Goal: Task Accomplishment & Management: Manage account settings

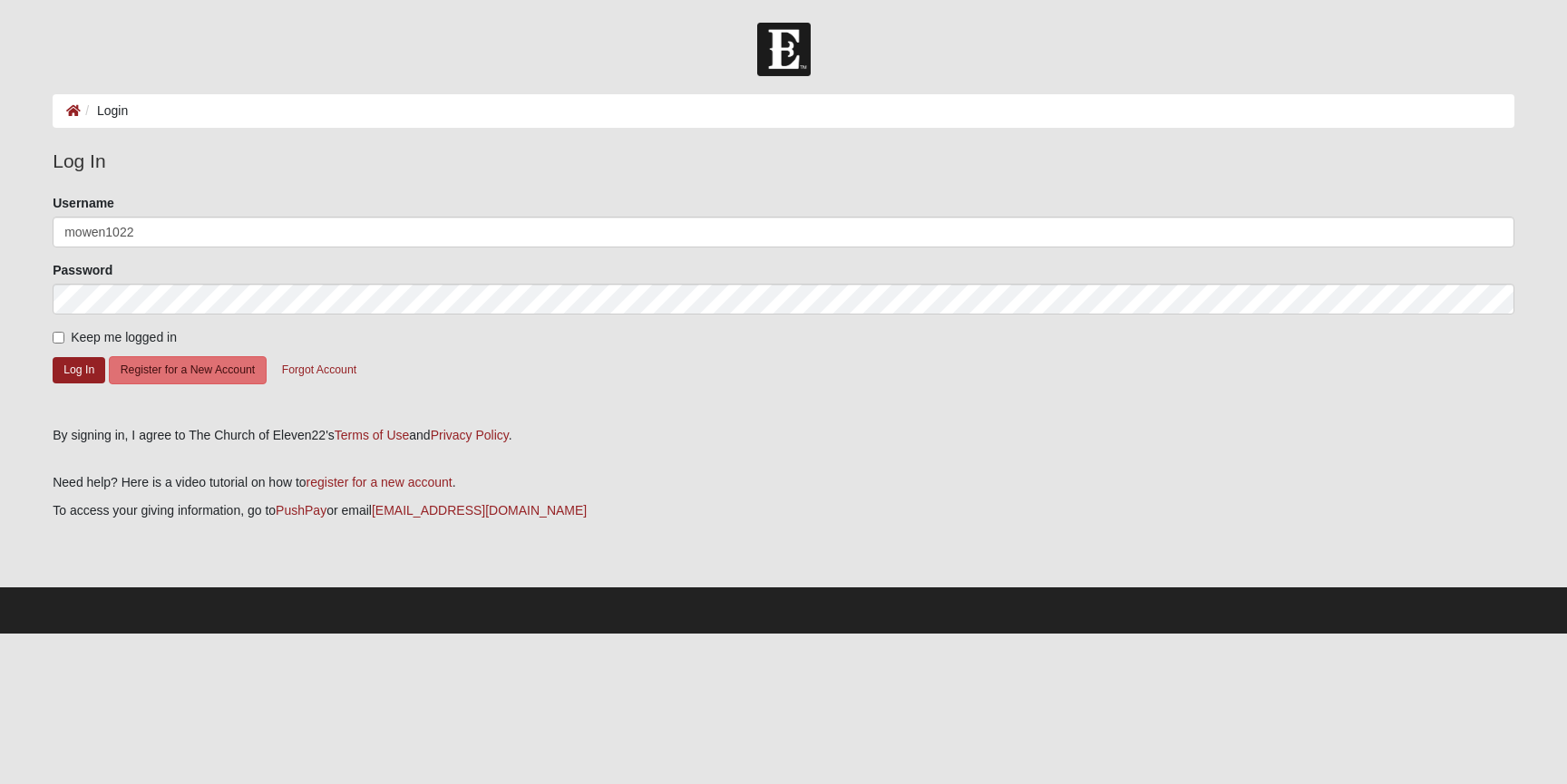
type input "mowen1022"
click at [67, 366] on button "Log In" at bounding box center [79, 370] width 52 height 26
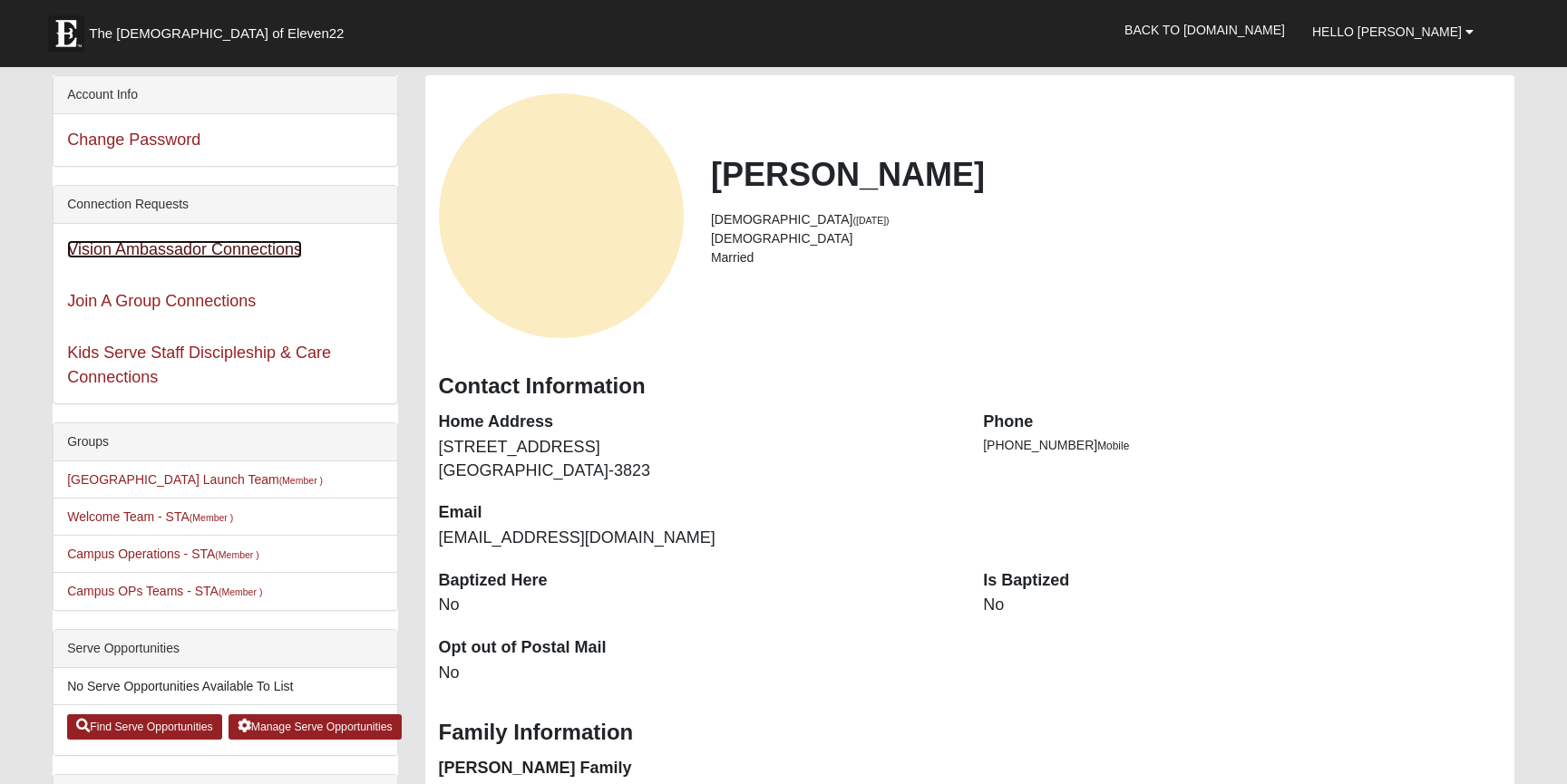
click at [190, 249] on link "Vision Ambassador Connections" at bounding box center [185, 249] width 235 height 18
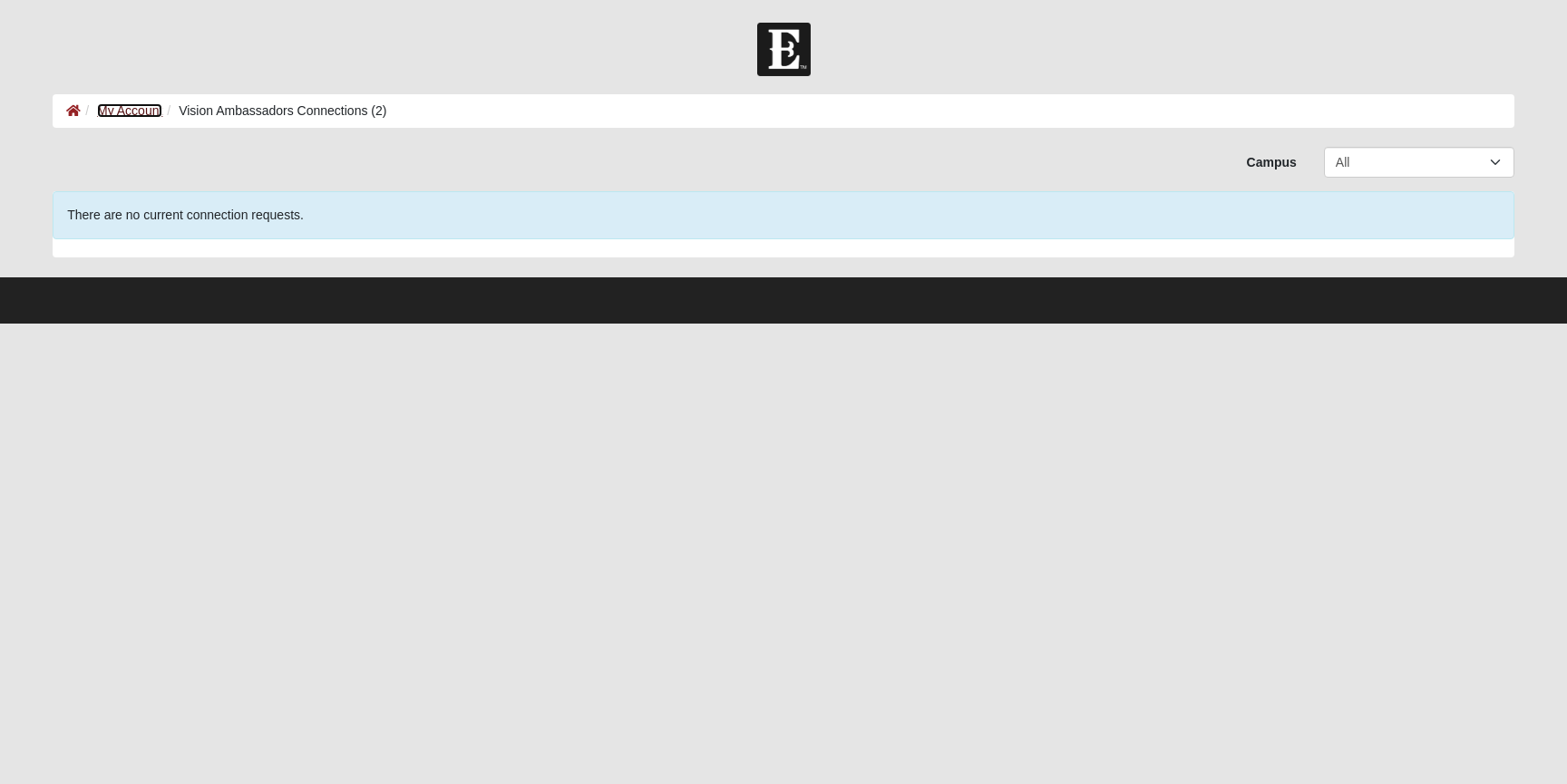
click at [122, 108] on link "My Account" at bounding box center [129, 110] width 65 height 15
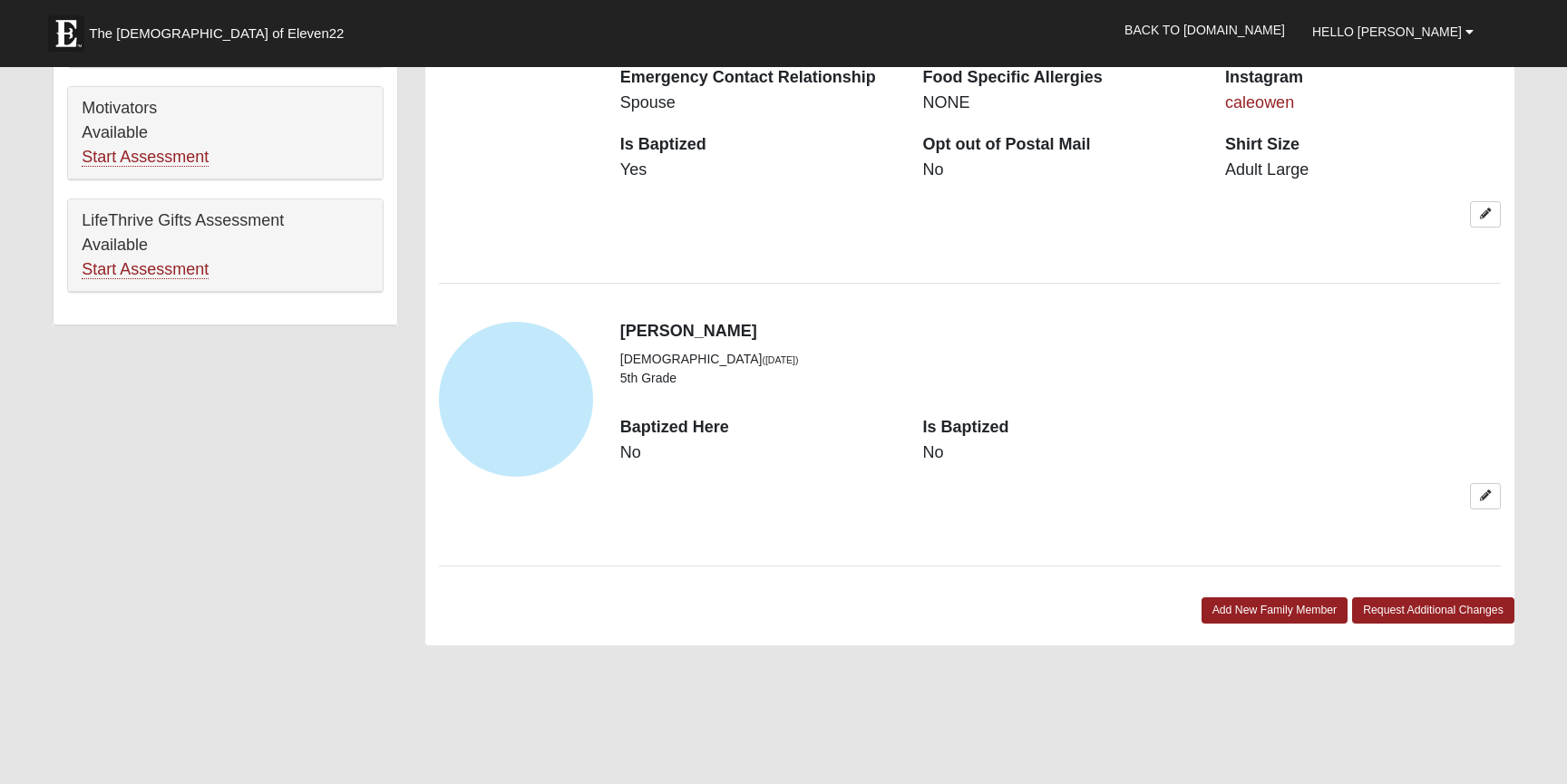
scroll to position [1176, 0]
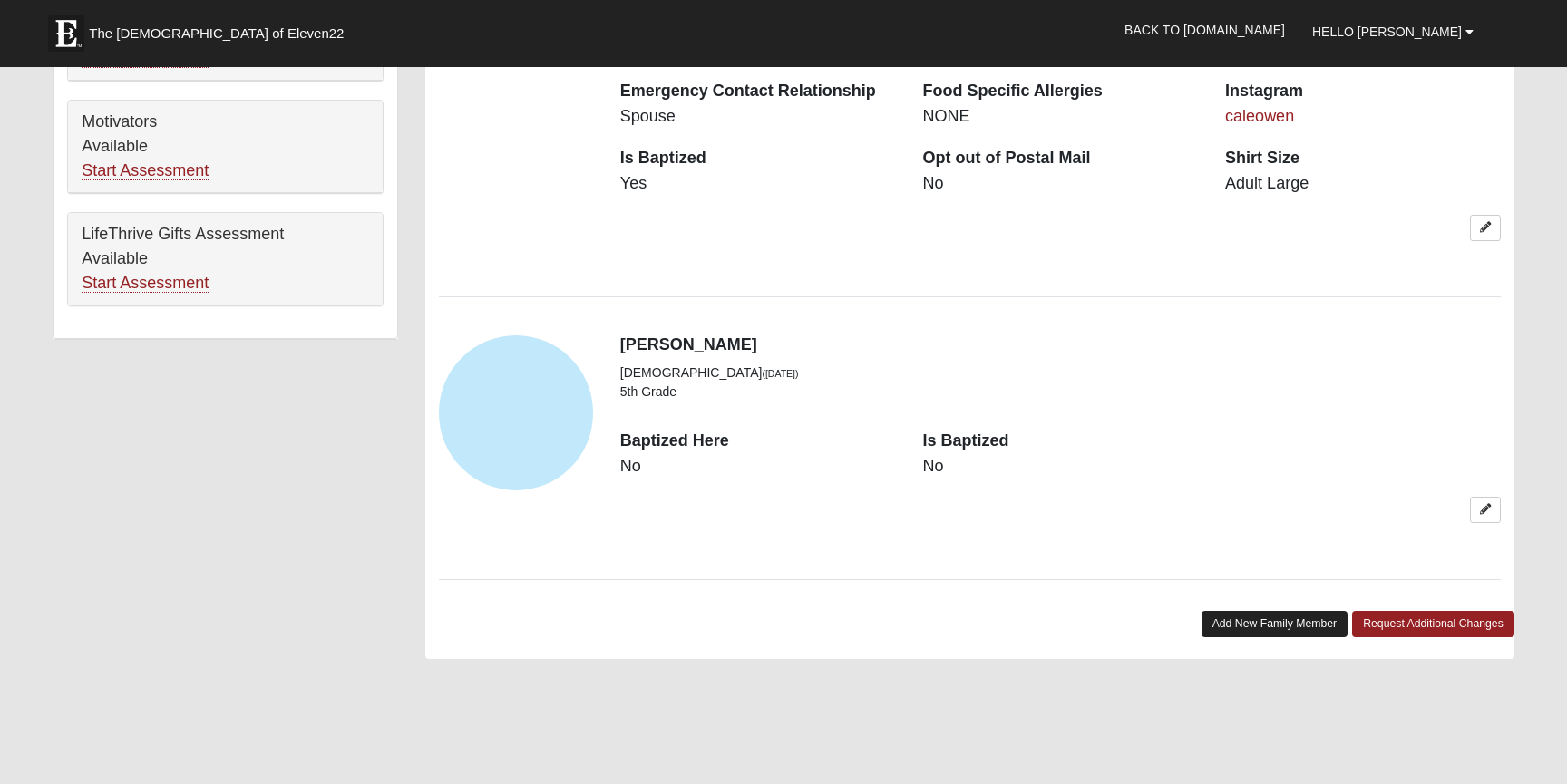
click at [1316, 611] on link "Add New Family Member" at bounding box center [1274, 624] width 147 height 26
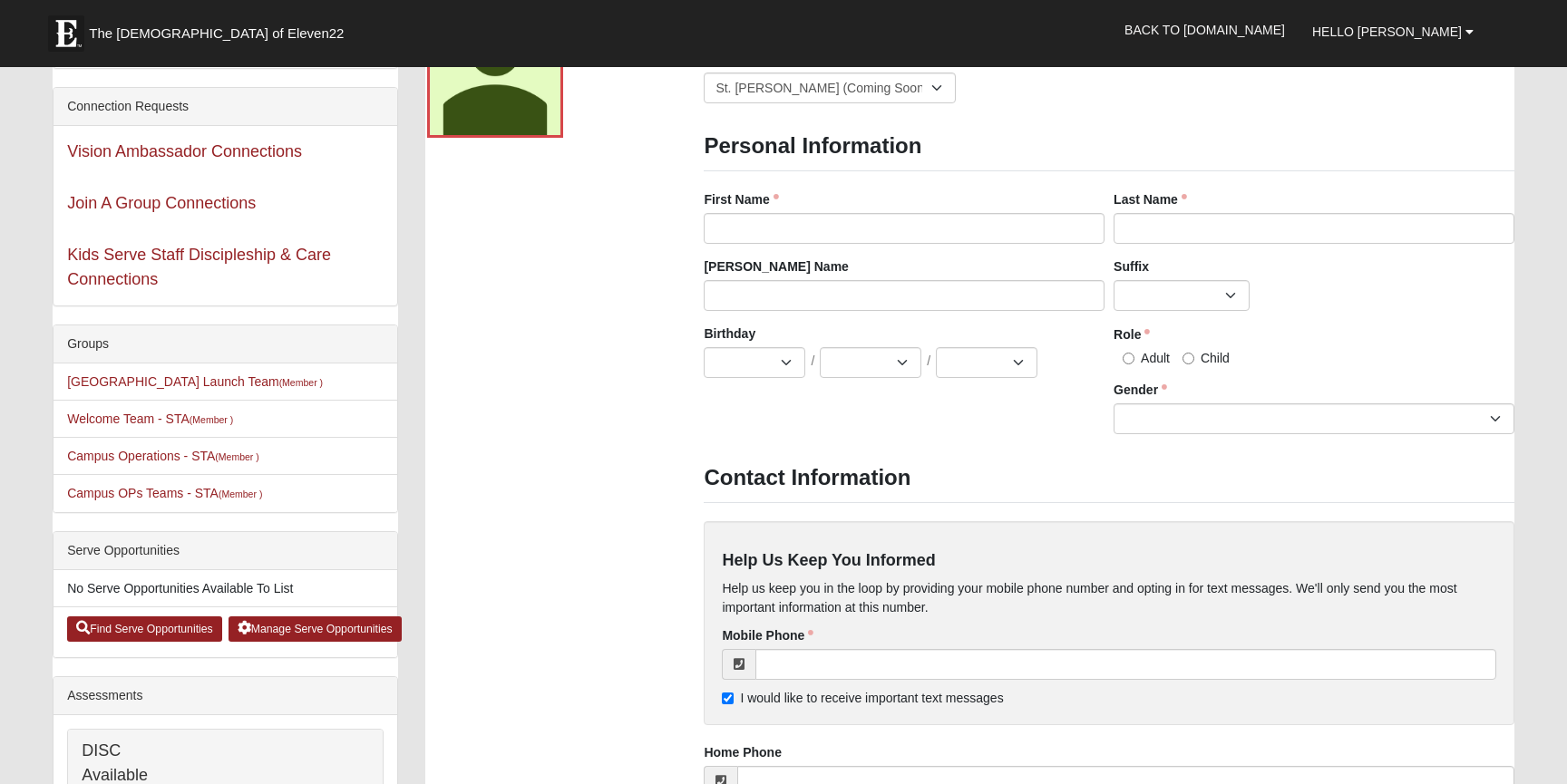
scroll to position [0, 0]
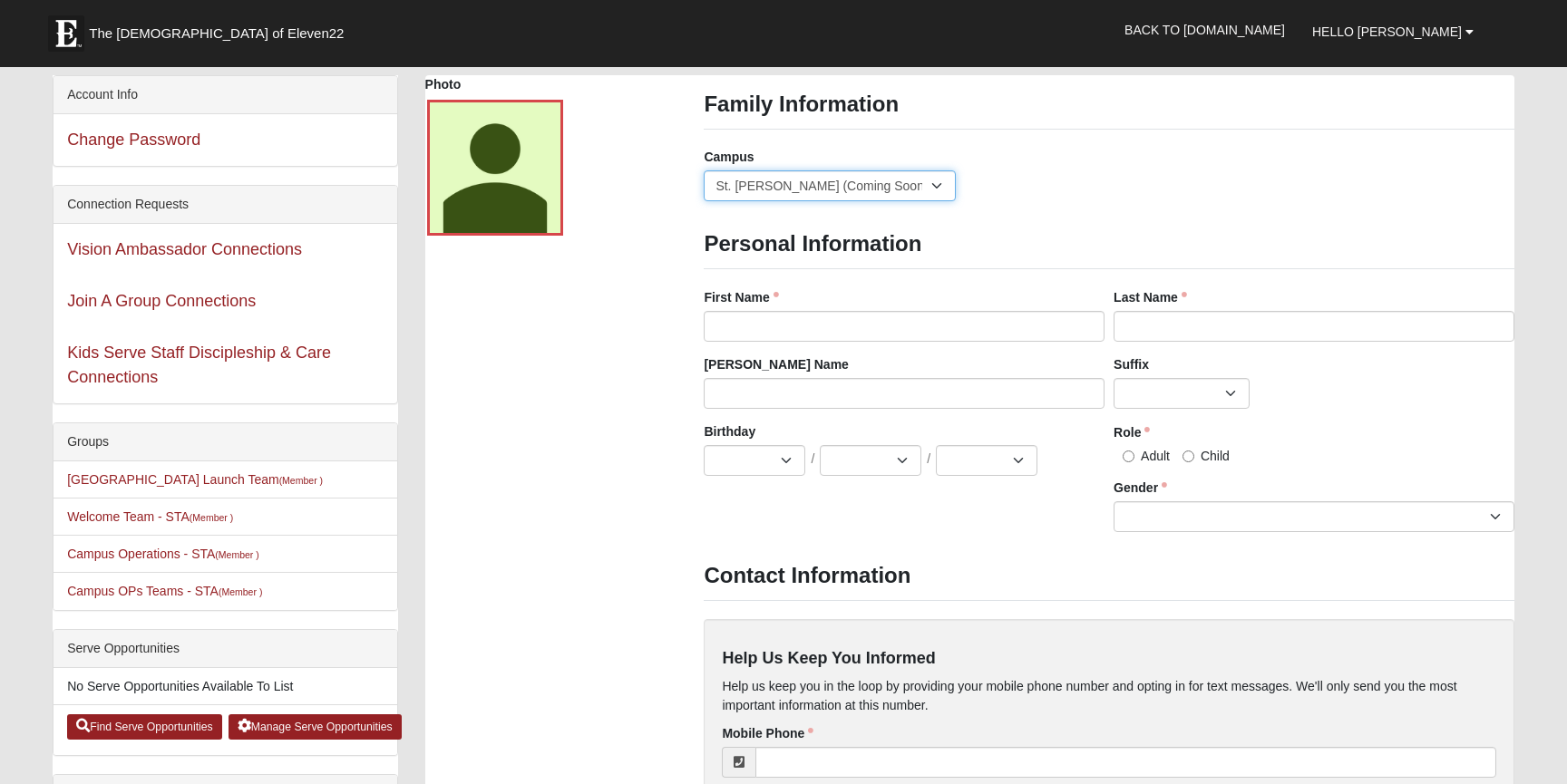
click at [849, 185] on select "Arlington Baymeadows Eleven22 Online [PERSON_NAME][GEOGRAPHIC_DATA] Jesup [GEOG…" at bounding box center [829, 186] width 252 height 31
click at [704, 170] on select "Arlington Baymeadows Eleven22 Online [PERSON_NAME][GEOGRAPHIC_DATA] Jesup [GEOG…" at bounding box center [829, 186] width 252 height 31
click at [799, 324] on input "First Name" at bounding box center [904, 326] width 400 height 31
type input "Jaxson"
type input "Owen"
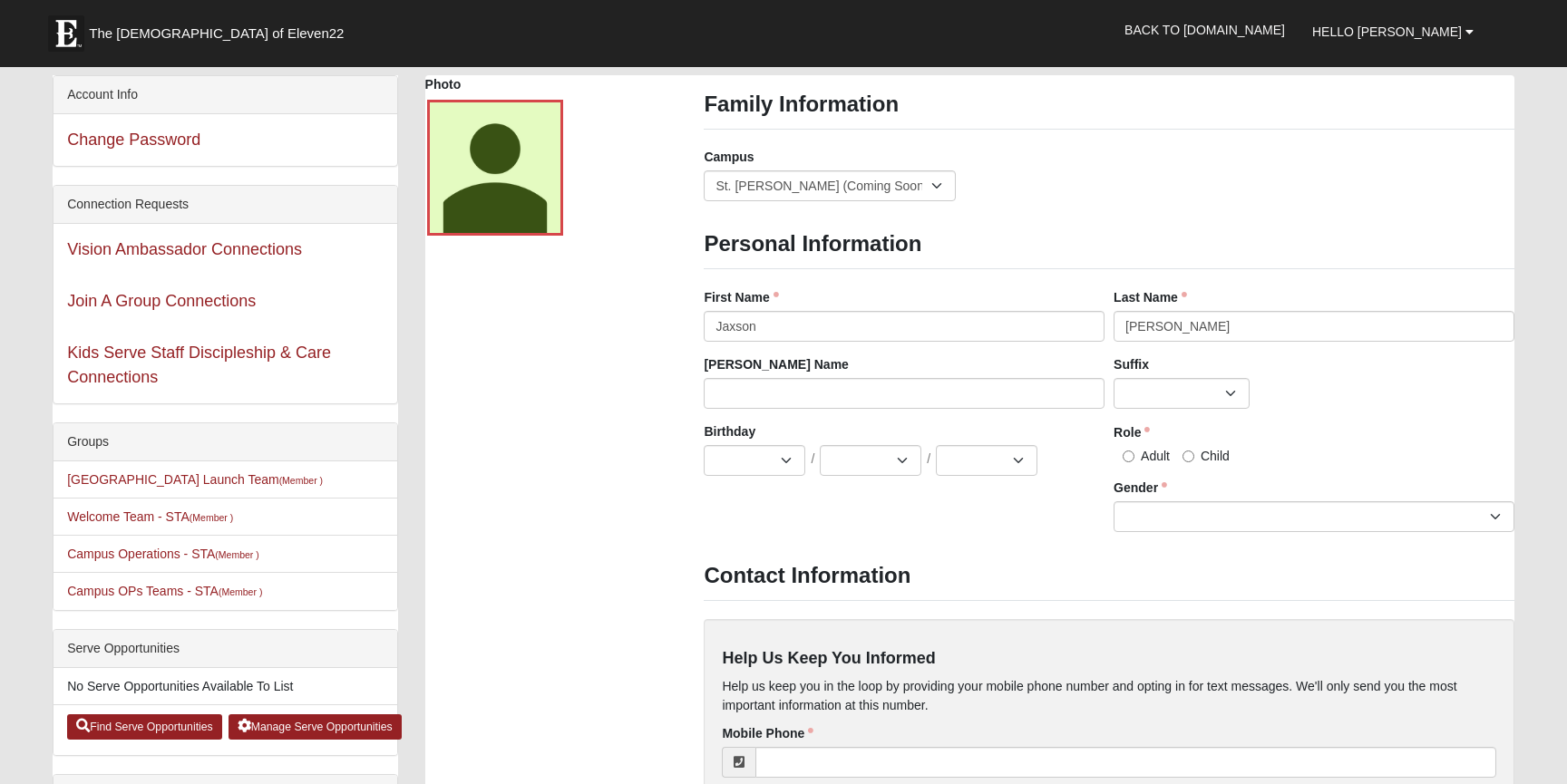
click at [467, 480] on div "Photo Family Information Campus Arlington Baymeadows Eleven22 Online Fleming Is…" at bounding box center [970, 646] width 1116 height 1143
click at [1176, 392] on select "Jr. Sr. Ph.D. II III IV V VI MD" at bounding box center [1182, 393] width 136 height 31
click at [738, 470] on select "Jan Feb Mar Apr May Jun Jul Aug Sep Oct Nov Dec" at bounding box center [754, 460] width 101 height 31
select select "1"
click at [704, 445] on select "Jan Feb Mar Apr May Jun Jul Aug Sep Oct Nov Dec" at bounding box center [754, 460] width 101 height 31
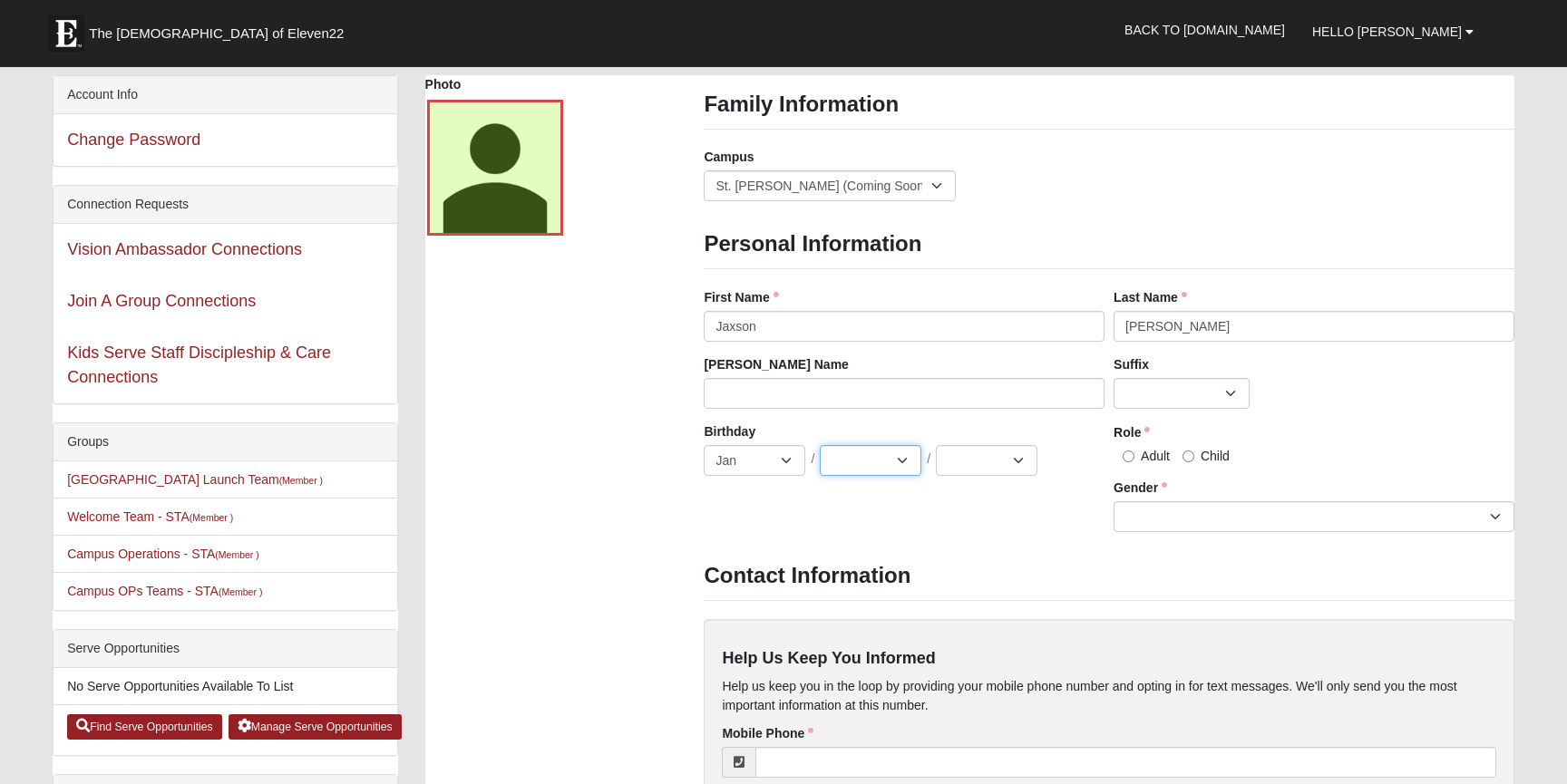
click at [876, 455] on select "1 2 3 4 5 6 7 8 9 10 11 12 13 14 15 16 17 18 19 20 21 22 23 24 25 26 27 28 29 3…" at bounding box center [870, 460] width 101 height 31
select select "30"
click at [819, 445] on select "1 2 3 4 5 6 7 8 9 10 11 12 13 14 15 16 17 18 19 20 21 22 23 24 25 26 27 28 29 3…" at bounding box center [870, 460] width 101 height 31
click at [1009, 453] on select "2025 2024 2023 2022 2021 2020 2019 2018 2017 2016 2015 2014 2013 2012 2011 2010…" at bounding box center [987, 460] width 101 height 31
select select "2018"
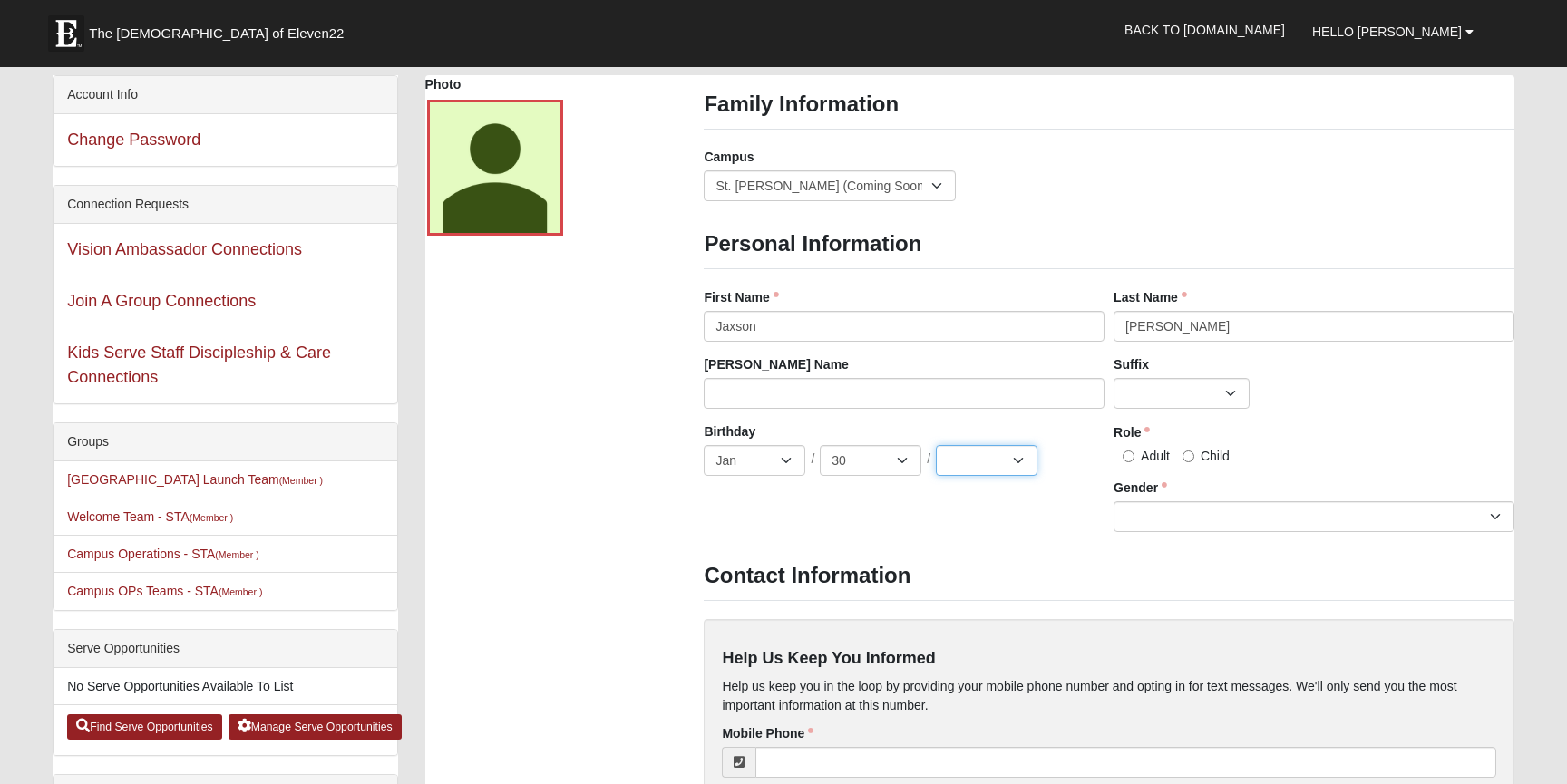
click at [936, 445] on select "2025 2024 2023 2022 2021 2020 2019 2018 2017 2016 2015 2014 2013 2012 2011 2010…" at bounding box center [987, 460] width 101 height 31
click at [1184, 453] on input "Child" at bounding box center [1188, 457] width 12 height 12
radio input "true"
click at [1190, 512] on select "Male Female" at bounding box center [1314, 517] width 400 height 31
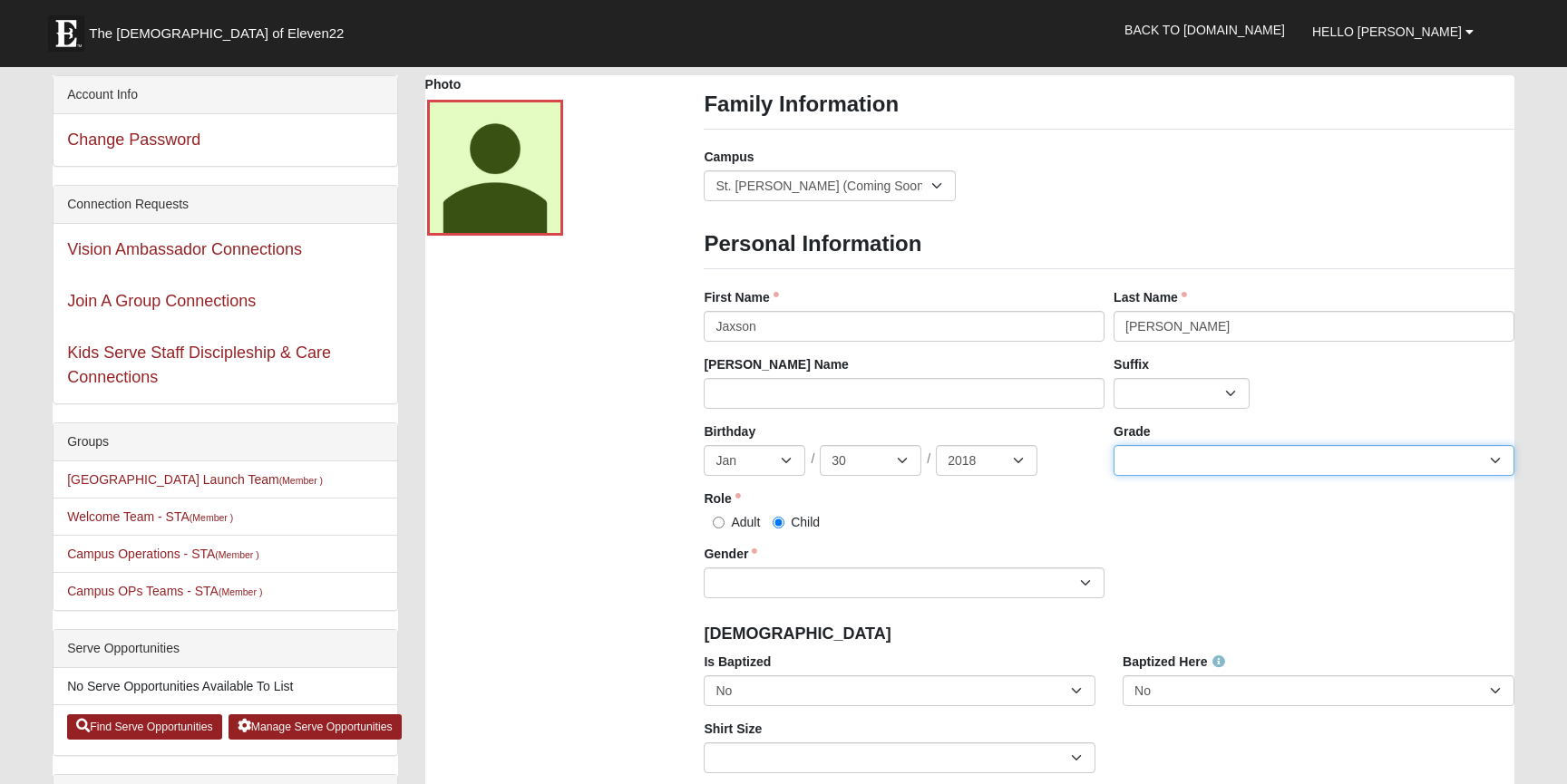
click at [1172, 473] on select "K 1st 2nd 3rd 4th 5th 6th 7th 8th 9th 10th 11th 12th" at bounding box center [1314, 460] width 400 height 31
select select "10"
click at [1114, 445] on select "K 1st 2nd 3rd 4th 5th 6th 7th 8th 9th 10th 11th 12th" at bounding box center [1314, 460] width 400 height 31
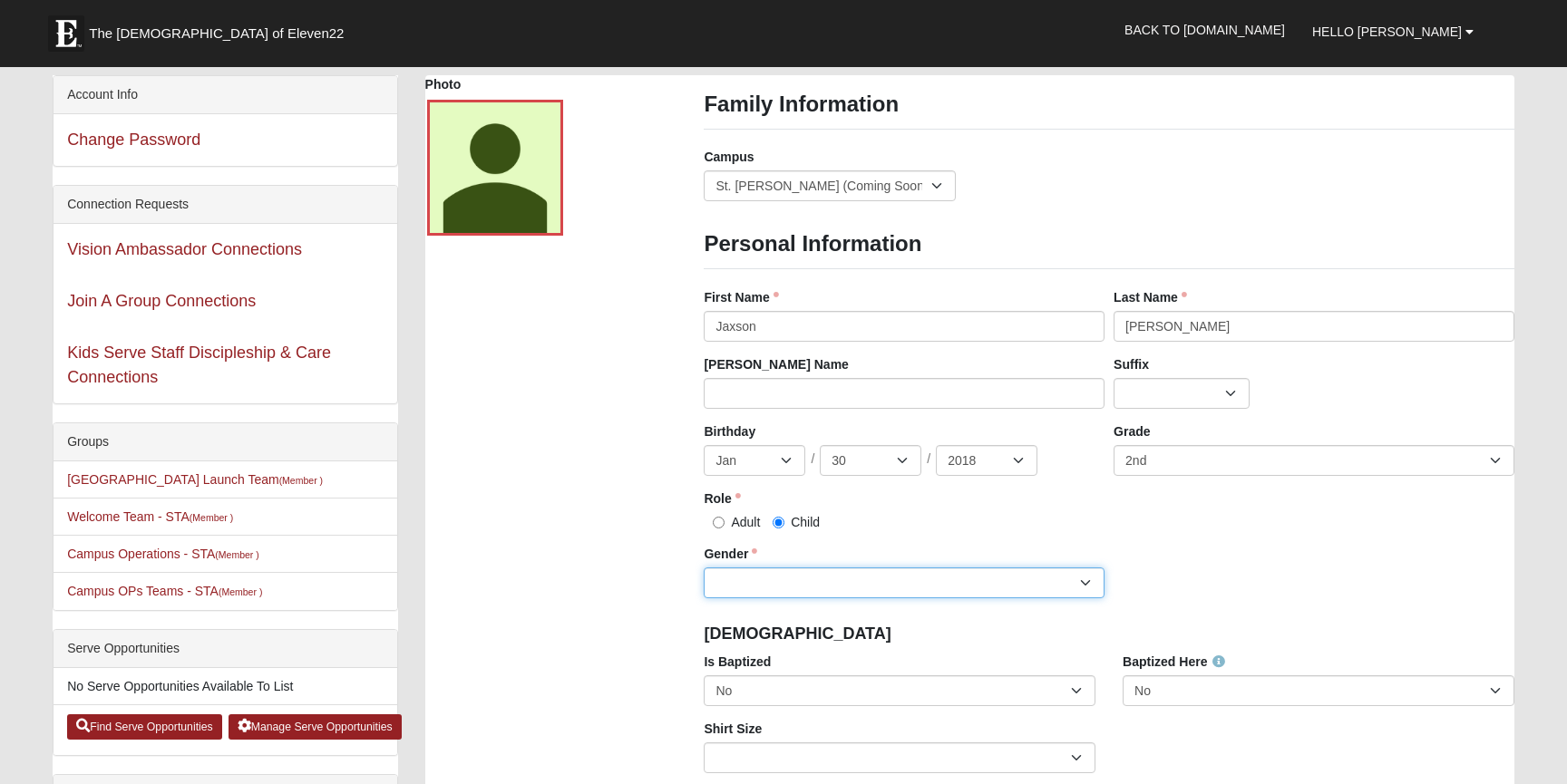
click at [784, 571] on select "Male Female" at bounding box center [904, 583] width 400 height 31
select select "[DEMOGRAPHIC_DATA]"
click at [704, 567] on select "Male Female" at bounding box center [904, 583] width 400 height 31
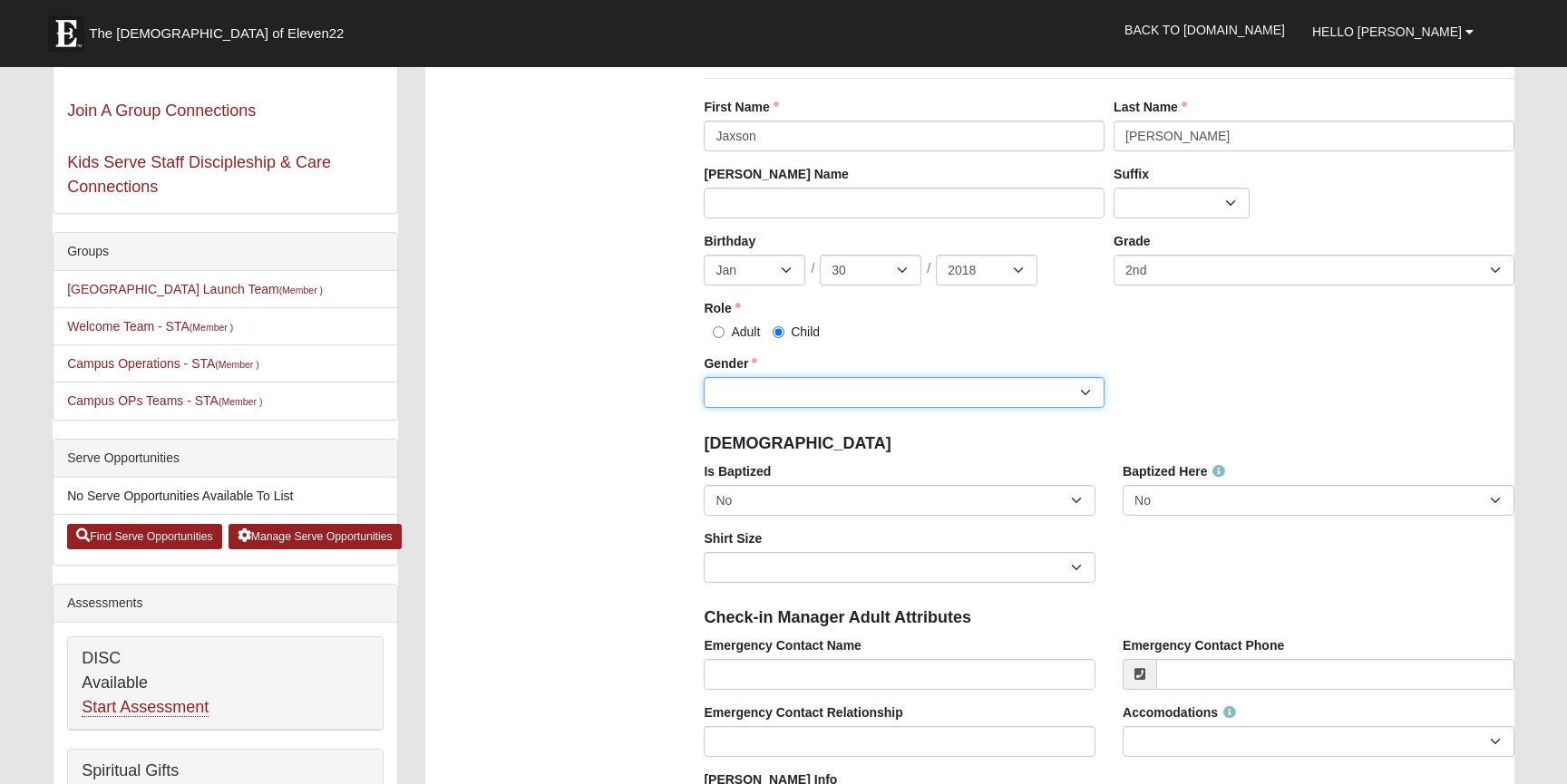
scroll to position [253, 0]
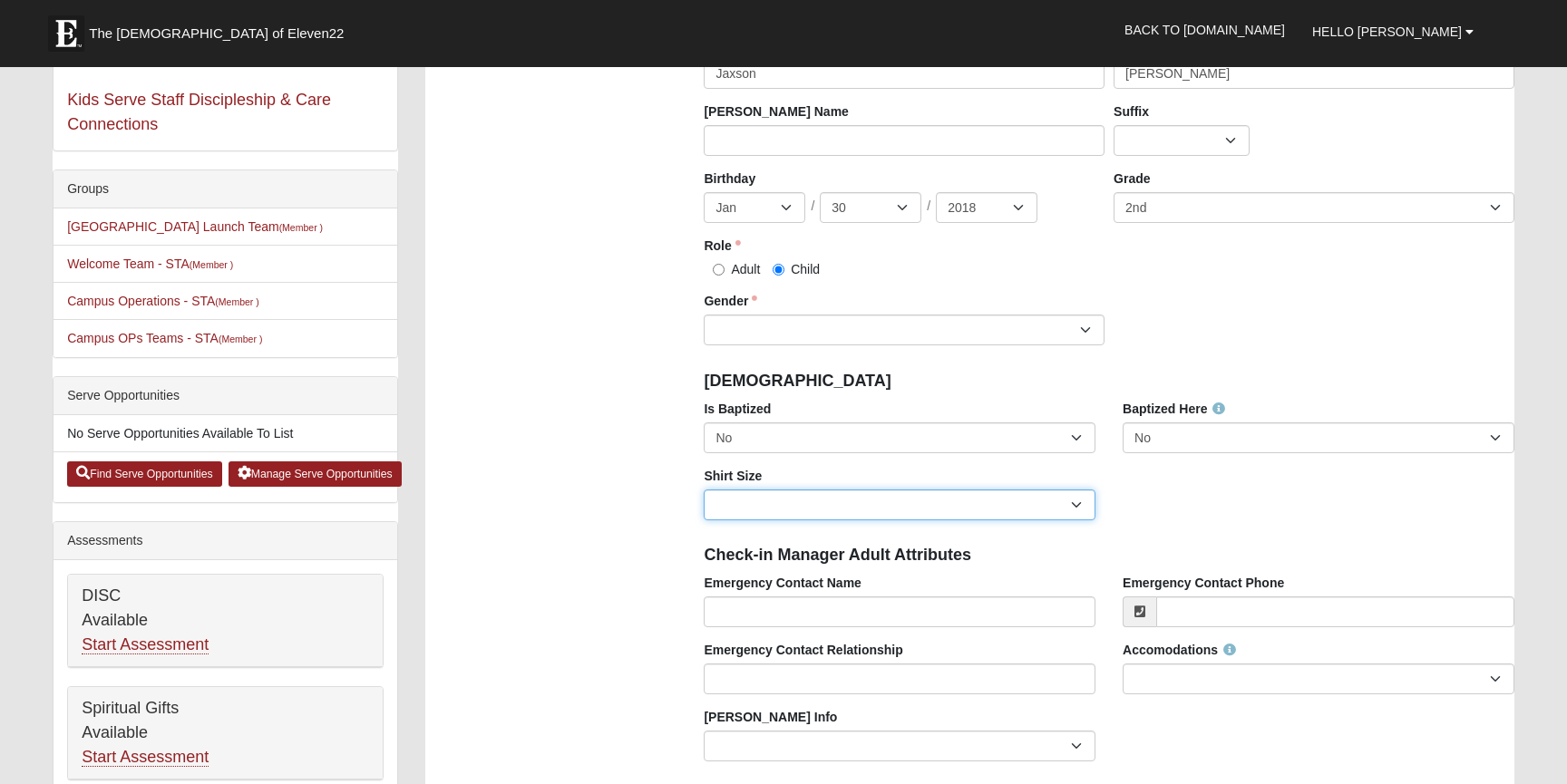
click at [972, 512] on select "Adult Small Adult Medium Adult Large Adult XL Adult XXL Adult 3XL Adult 4XL You…" at bounding box center [899, 505] width 392 height 31
select select "Youth Small"
click at [704, 490] on select "Adult Small Adult Medium Adult Large Adult XL Adult XXL Adult 3XL Adult 4XL You…" at bounding box center [899, 505] width 392 height 31
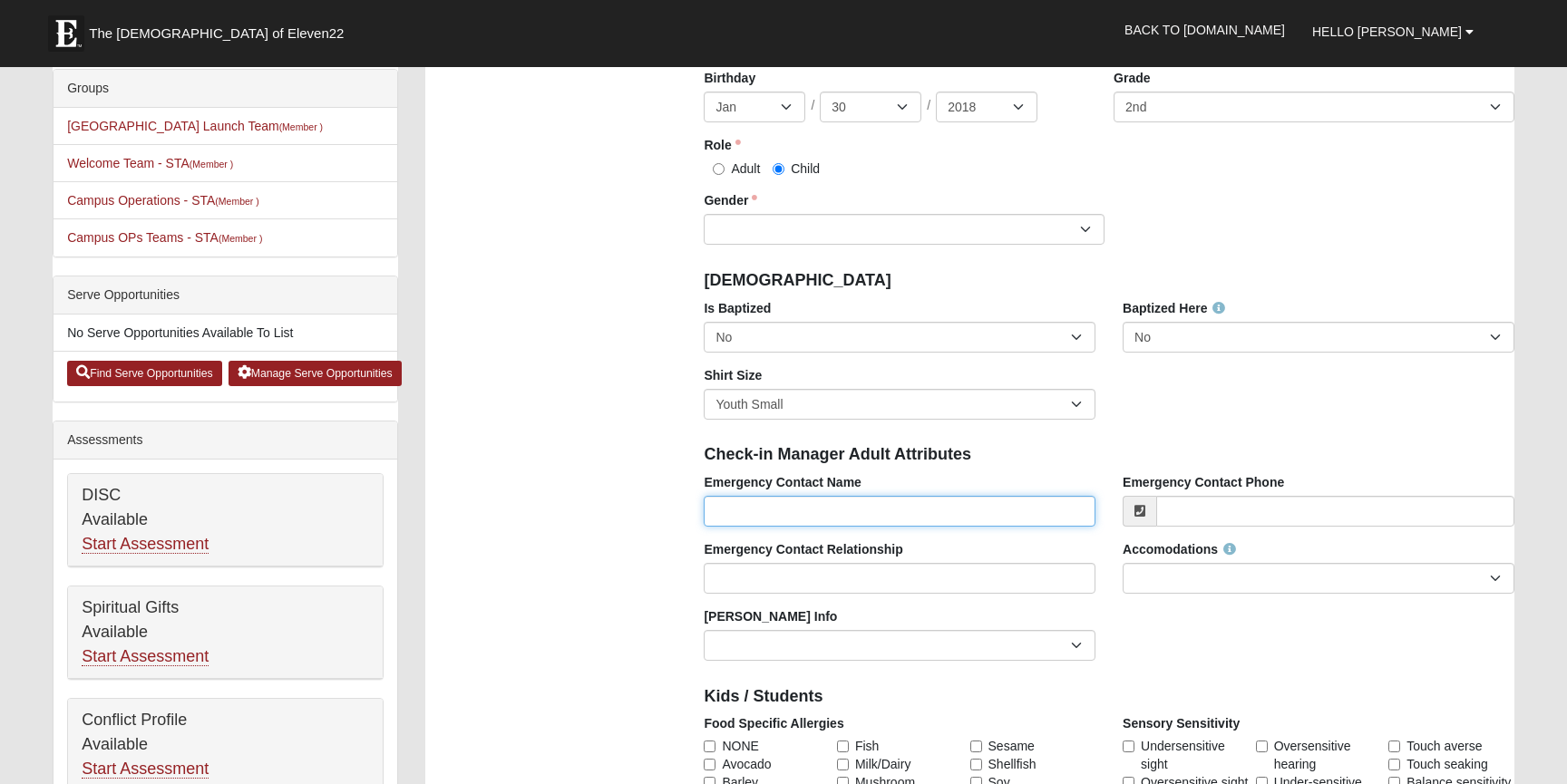
click at [871, 516] on input "Emergency Contact Name" at bounding box center [899, 511] width 392 height 31
type input "[PERSON_NAME]"
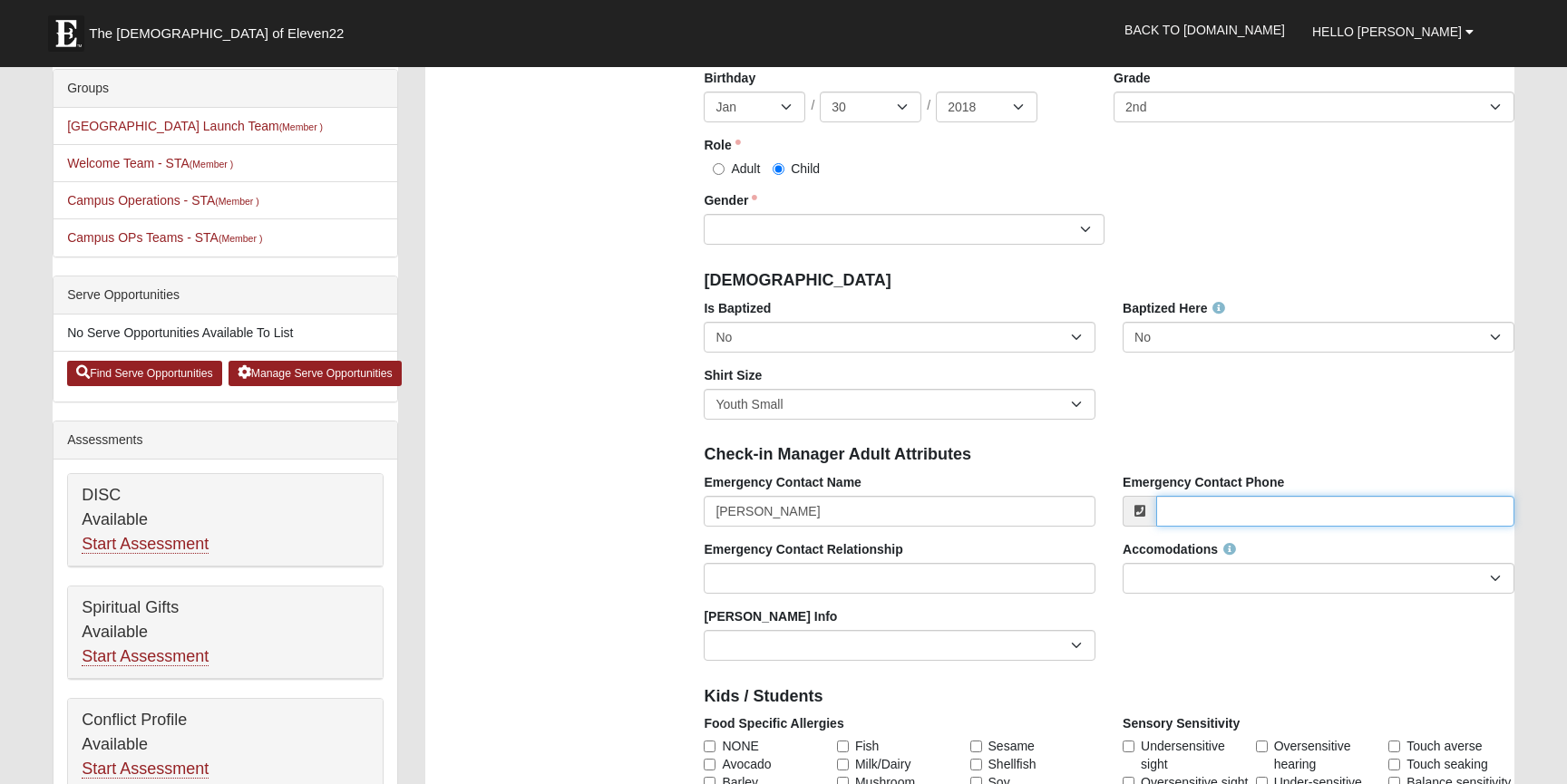
type input "5183532119"
type input "[EMAIL_ADDRESS][DOMAIN_NAME]"
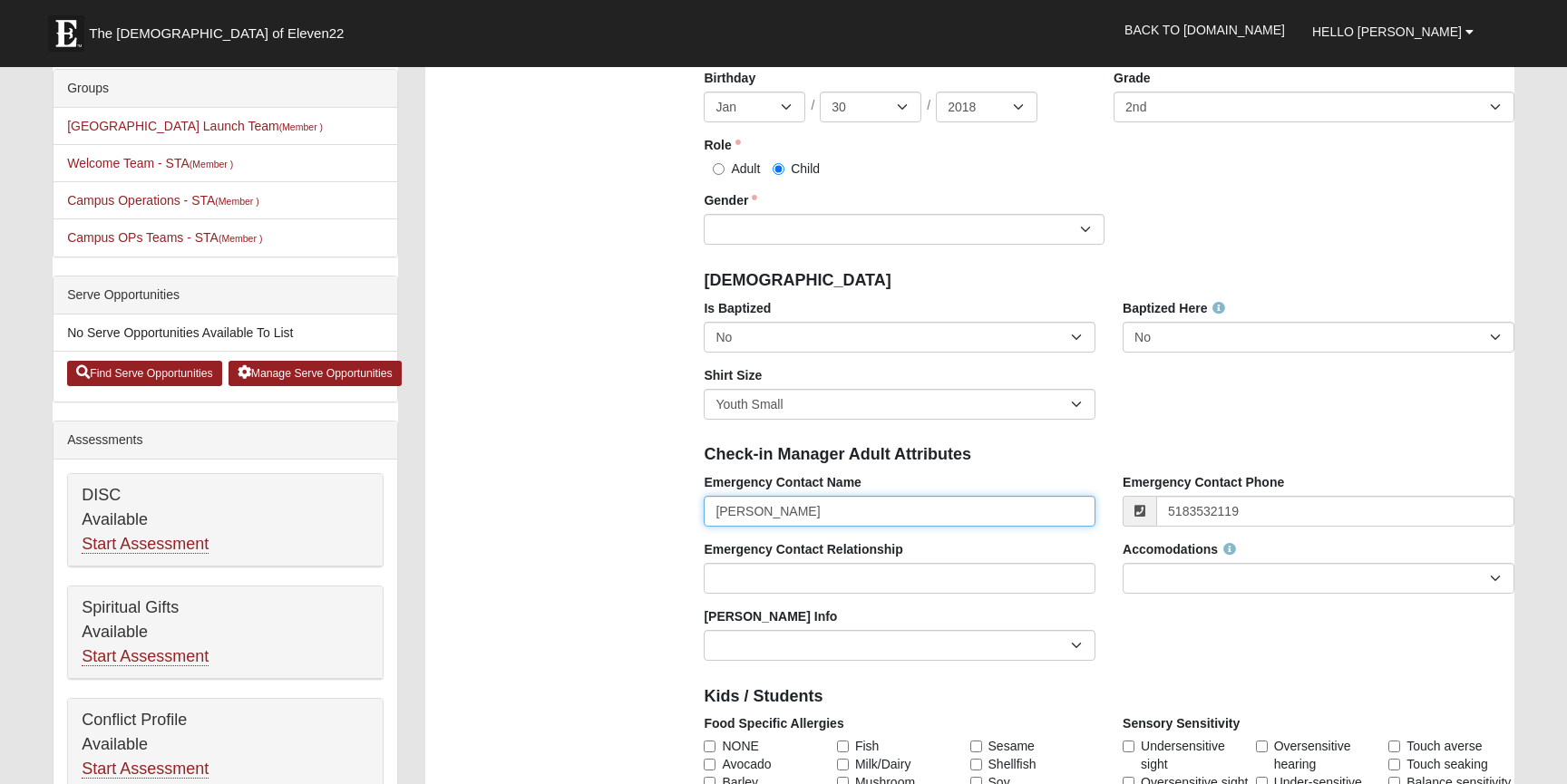
type input "[PHONE_NUMBER]"
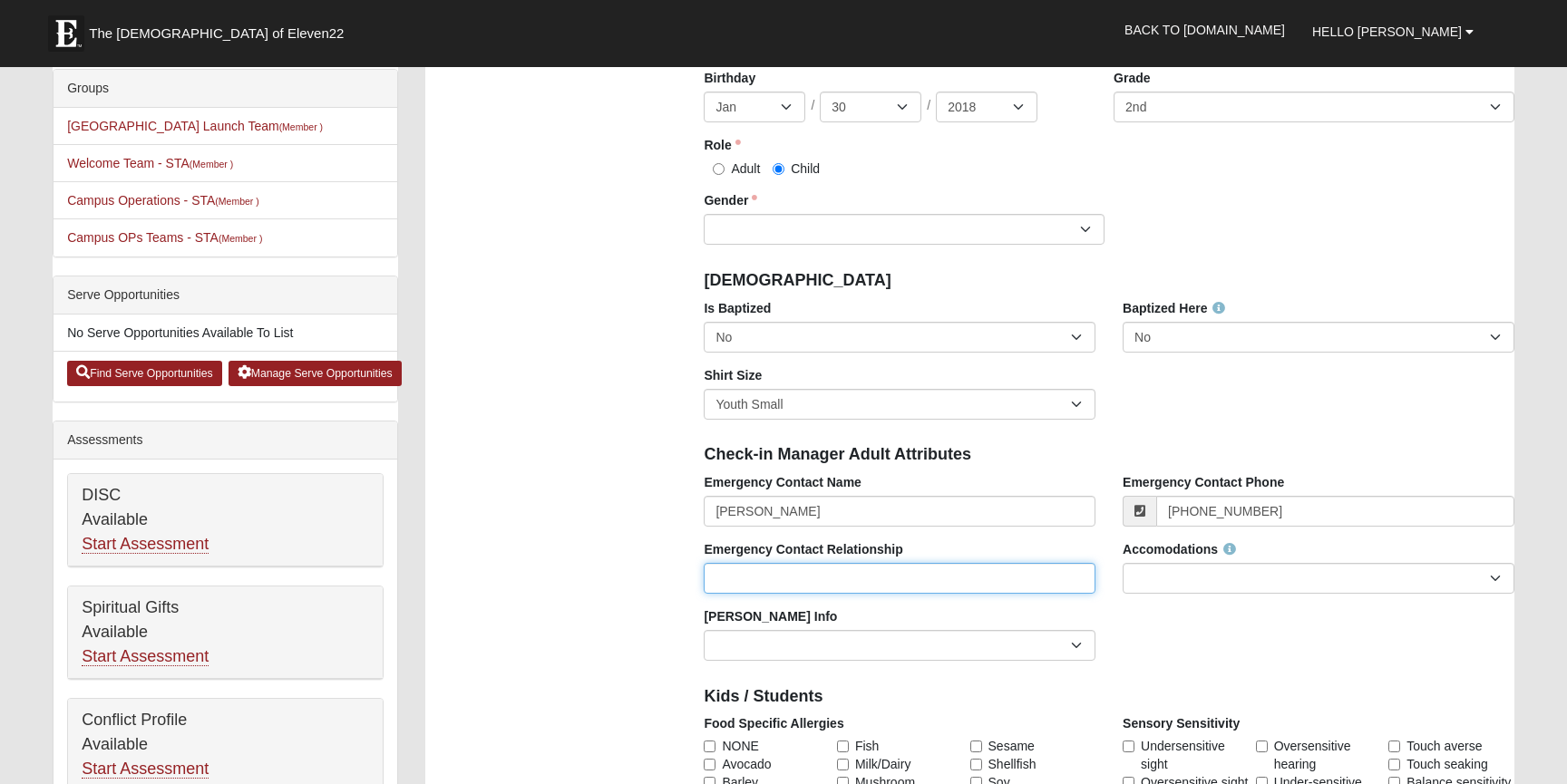
click at [949, 569] on input "Emergency Contact Relationship" at bounding box center [899, 578] width 392 height 31
type input "Mom"
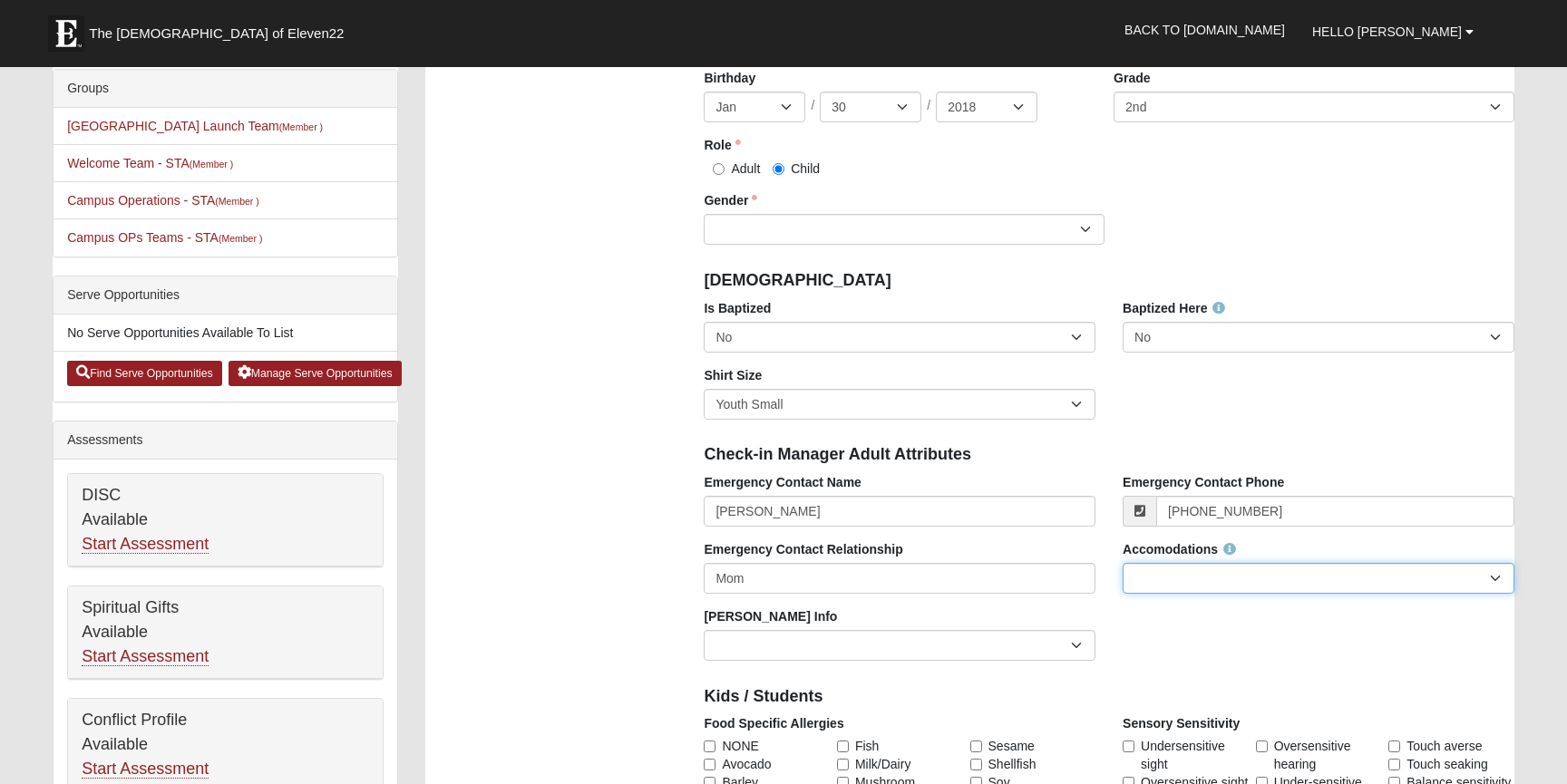
click at [1180, 578] on select "None Needed Self Contained Special Needs Needs a Buddy Needs an ASL Interpreter…" at bounding box center [1318, 578] width 392 height 31
select select "None Needed"
click at [1123, 562] on select "None Needed Self Contained Special Needs Needs a Buddy Needs an ASL Interpreter…" at bounding box center [1318, 578] width 392 height 31
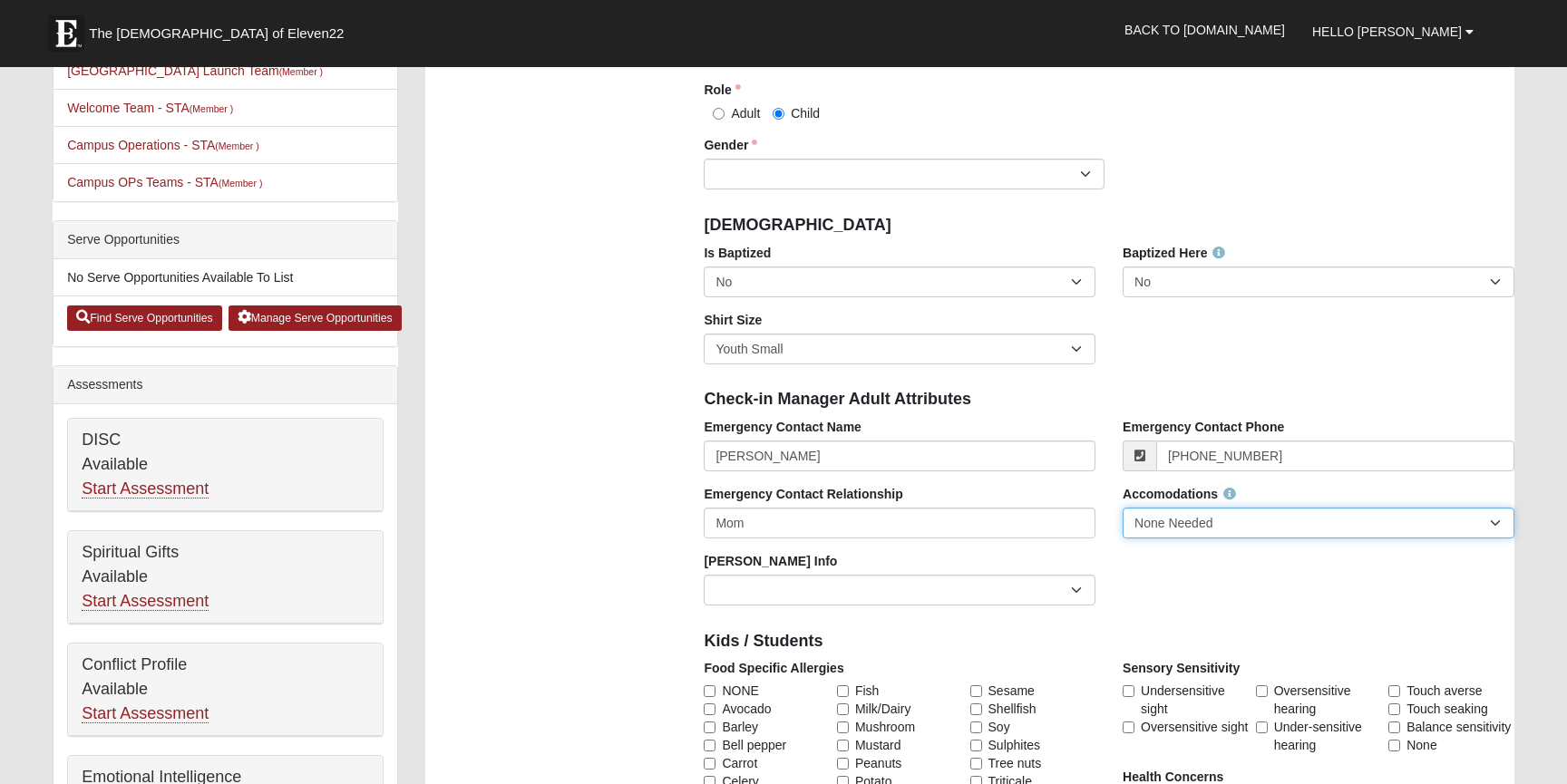
scroll to position [513, 0]
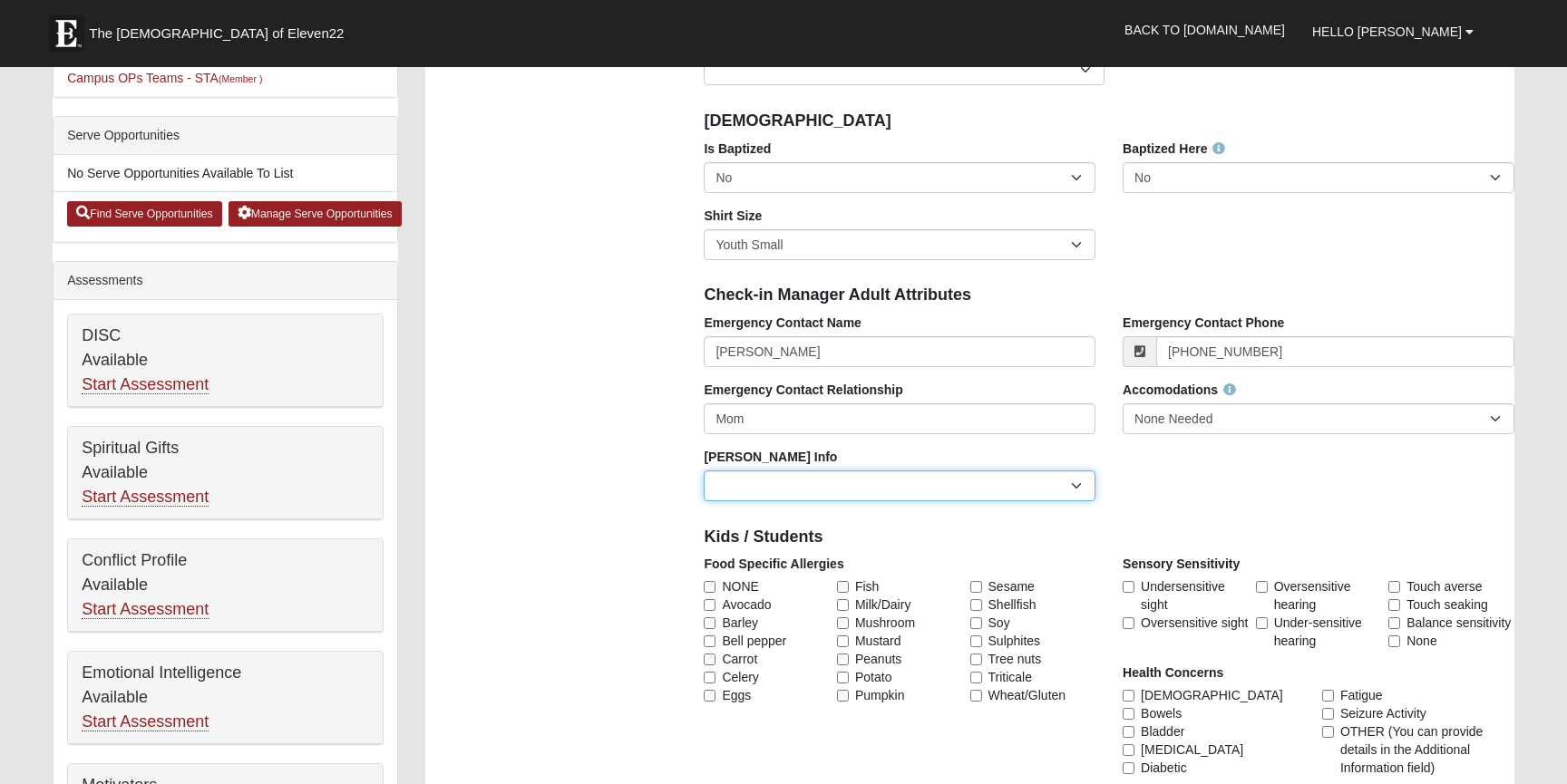
click at [885, 491] on select "Current Foster Child Current Foster Parent Former Foster Child Former Foster Pa…" at bounding box center [899, 486] width 392 height 31
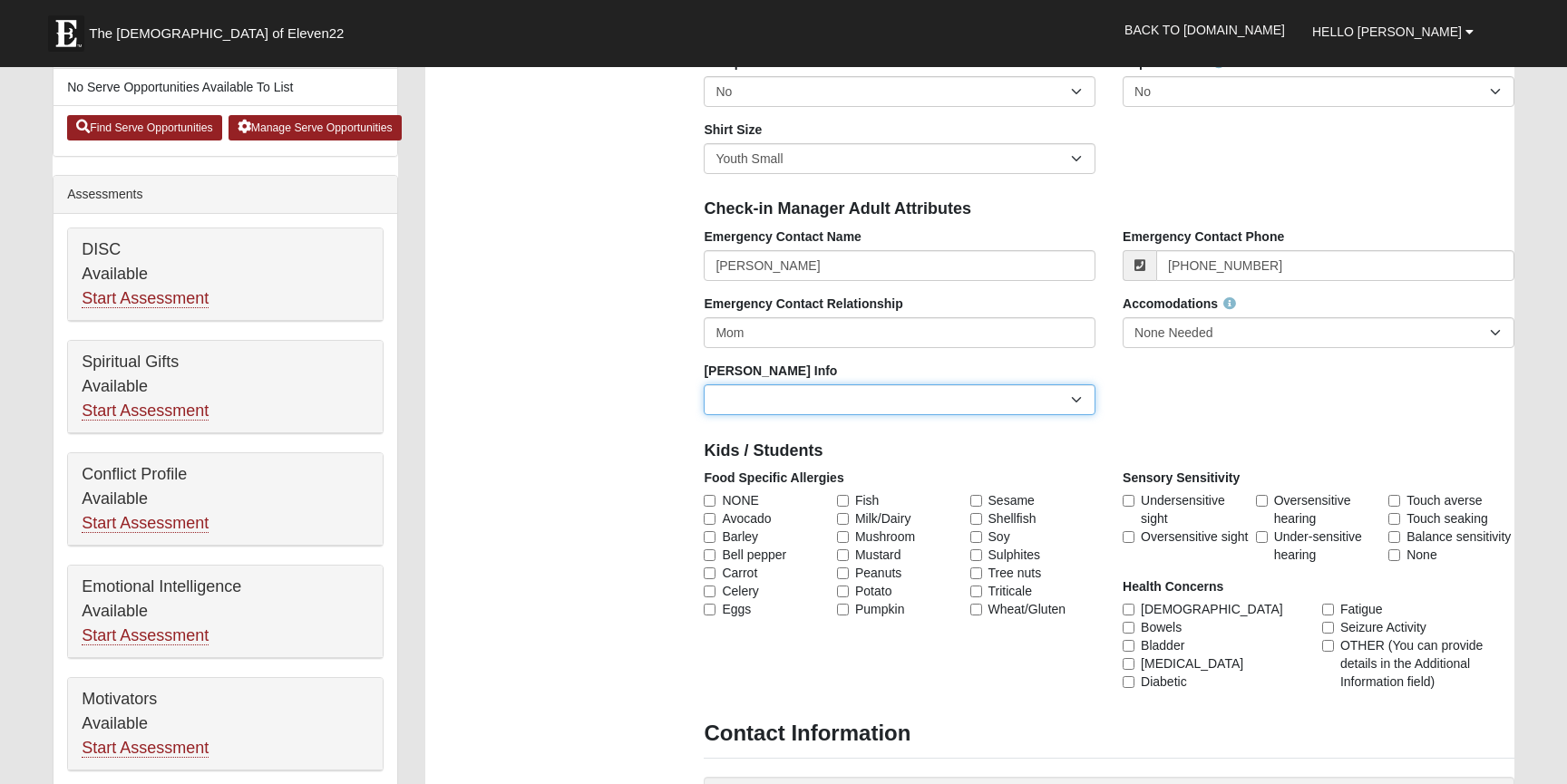
scroll to position [628, 0]
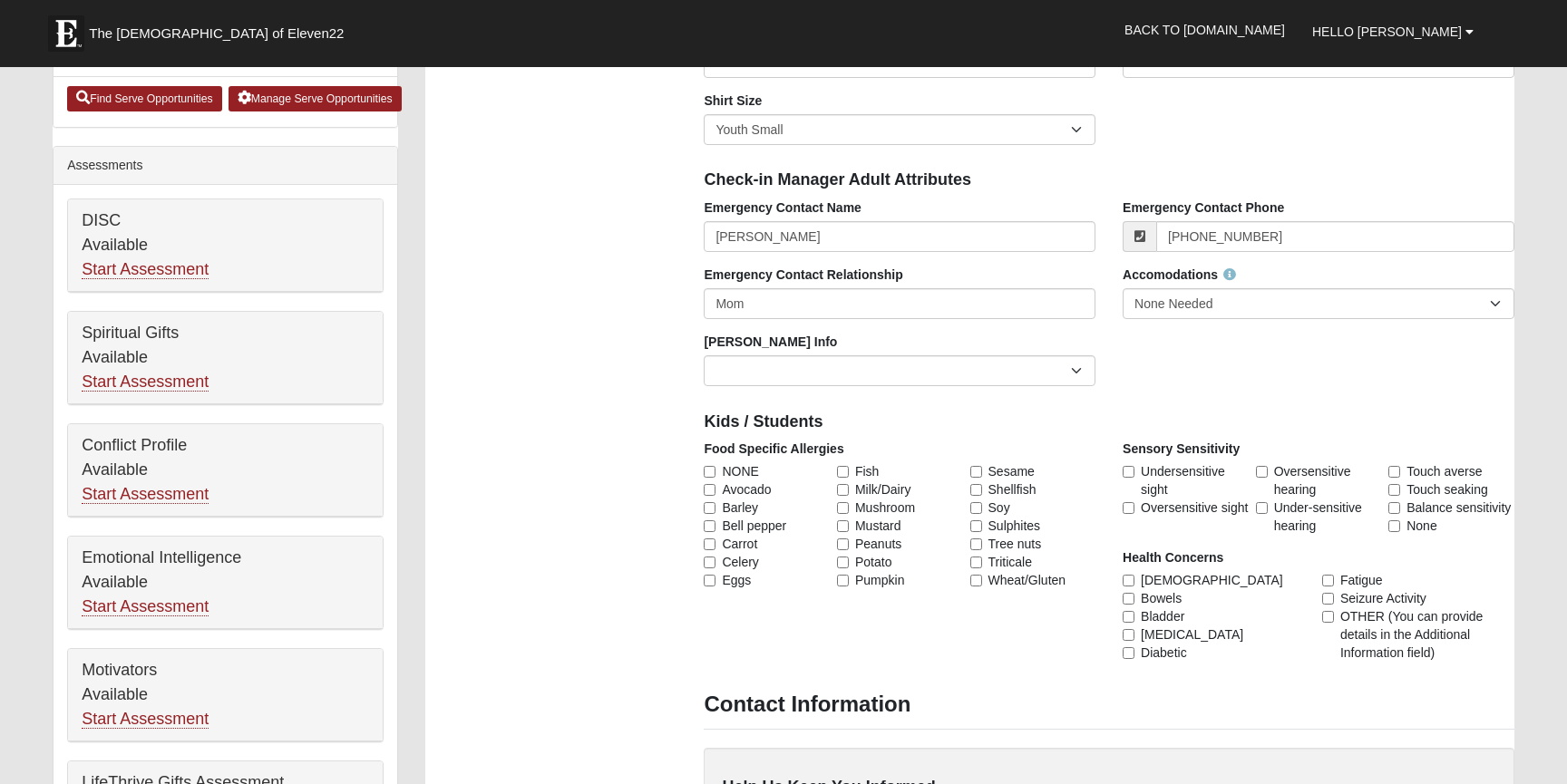
click at [724, 465] on span "NONE" at bounding box center [740, 471] width 36 height 18
click at [715, 465] on input "NONE" at bounding box center [710, 471] width 12 height 12
checkbox input "true"
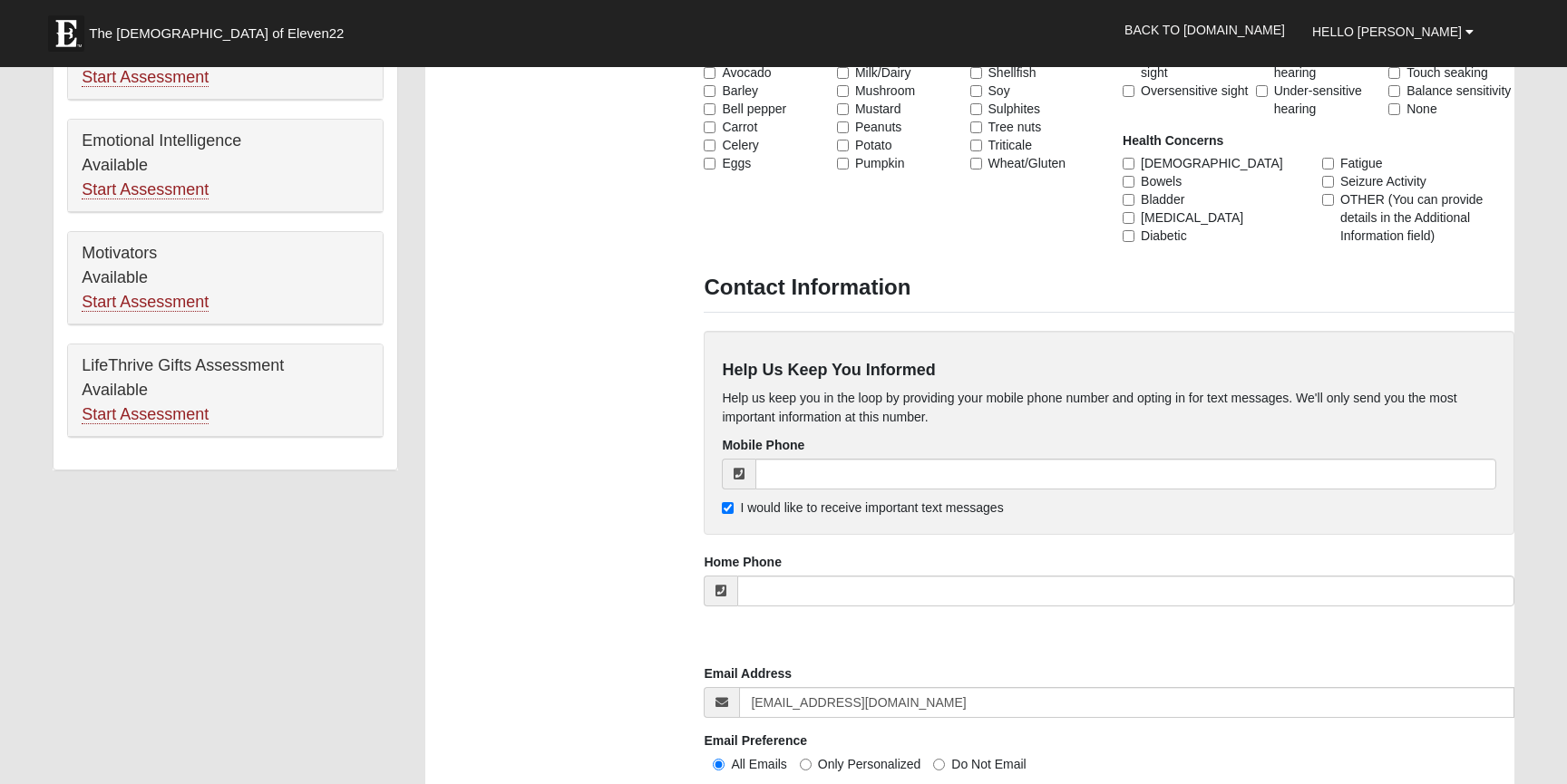
scroll to position [1107, 0]
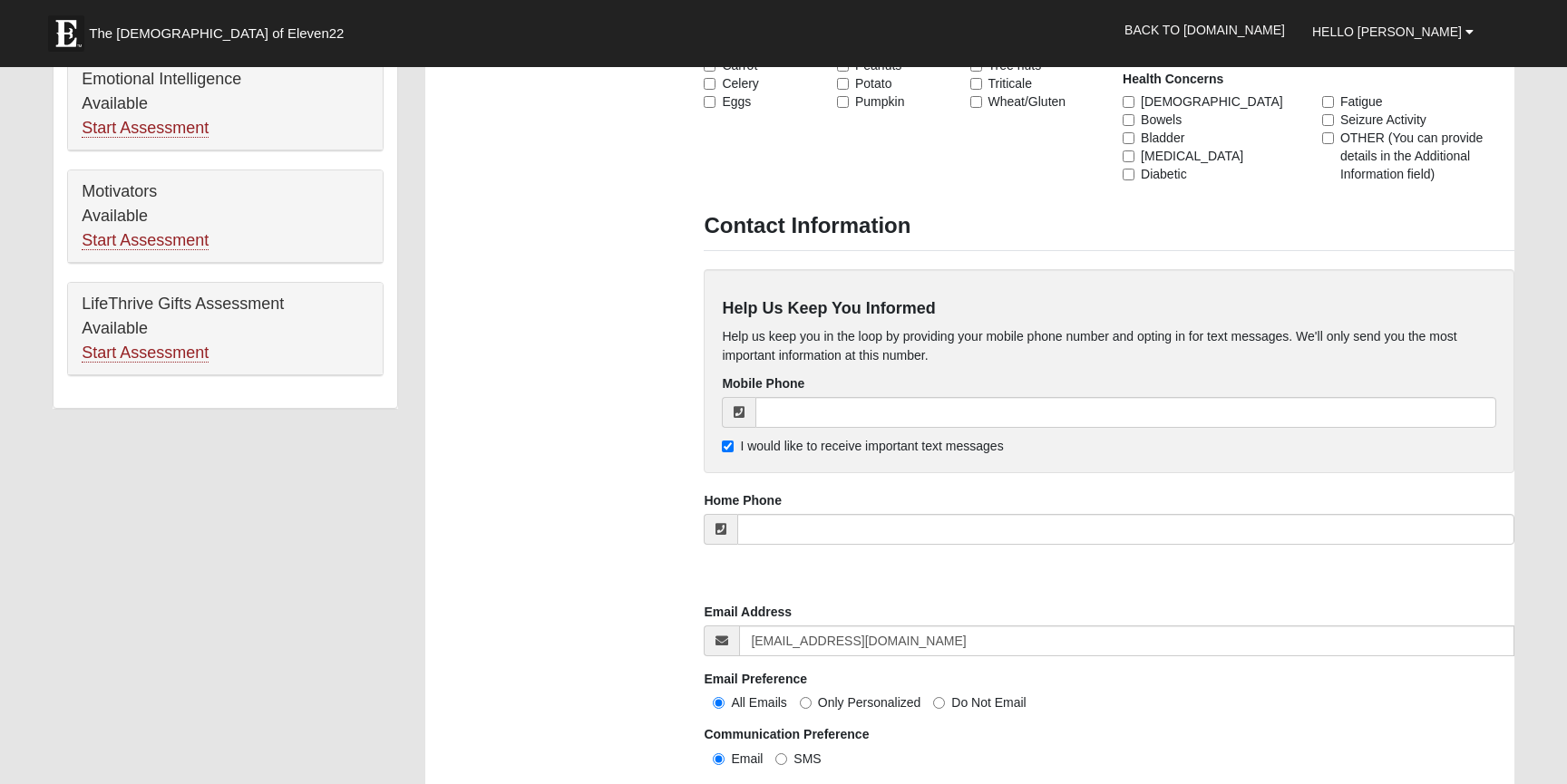
click at [828, 396] on div "Help Us Keep You Informed Help us keep you in the loop by providing your mobile…" at bounding box center [1108, 371] width 810 height 204
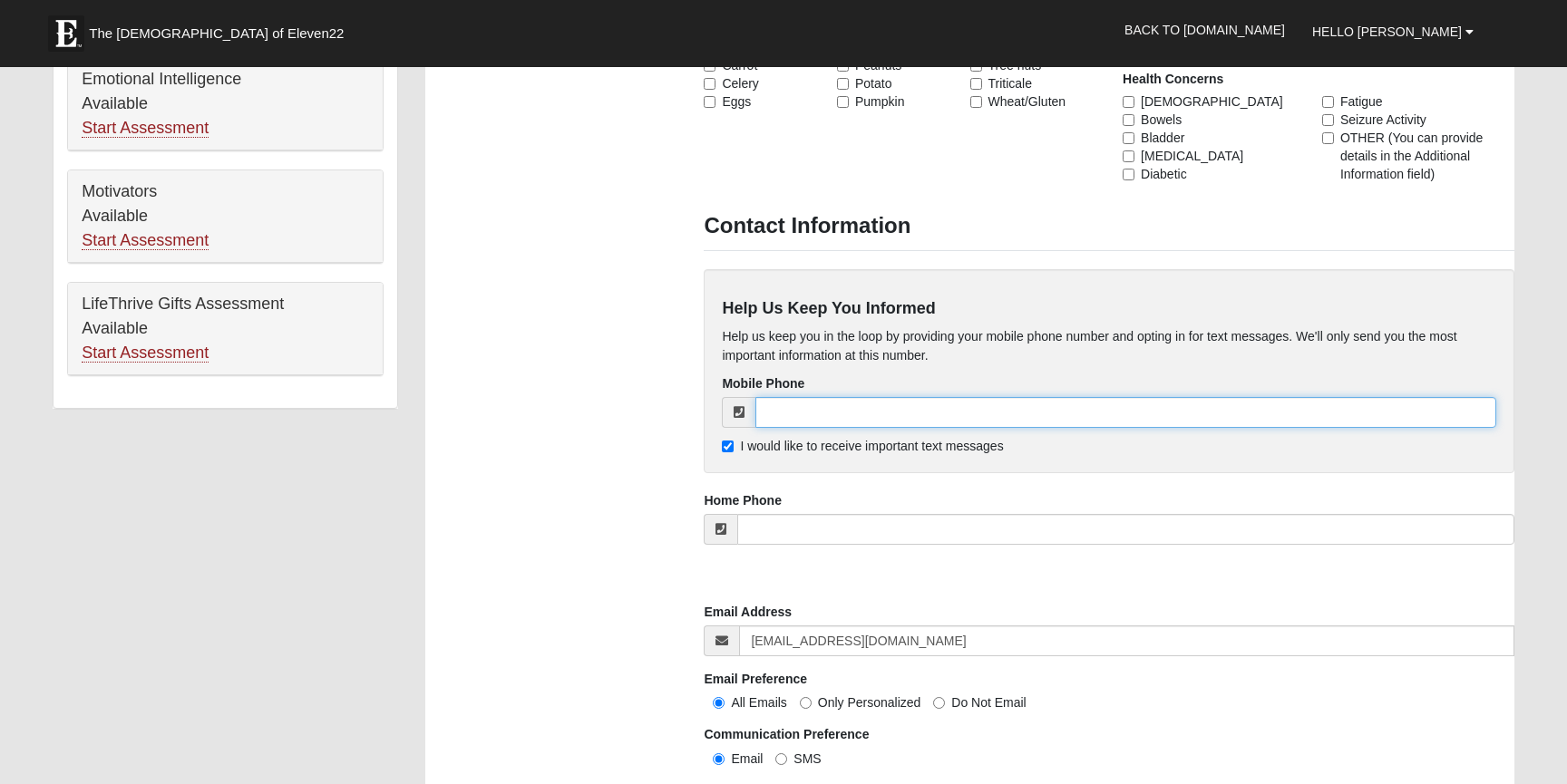
click at [831, 416] on input "tel" at bounding box center [1125, 413] width 740 height 31
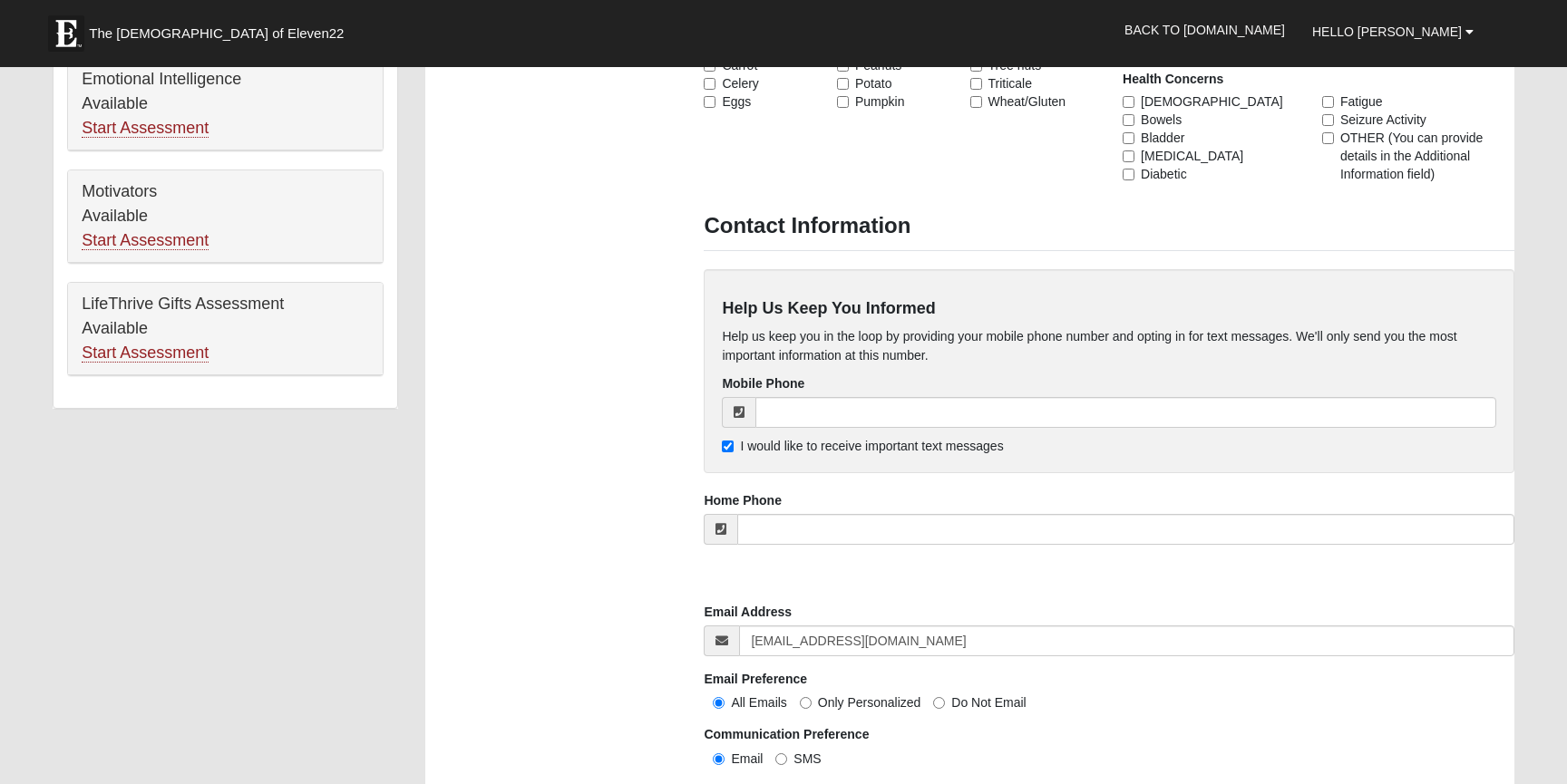
click at [723, 443] on input "I would like to receive important text messages" at bounding box center [728, 446] width 12 height 12
checkbox input "false"
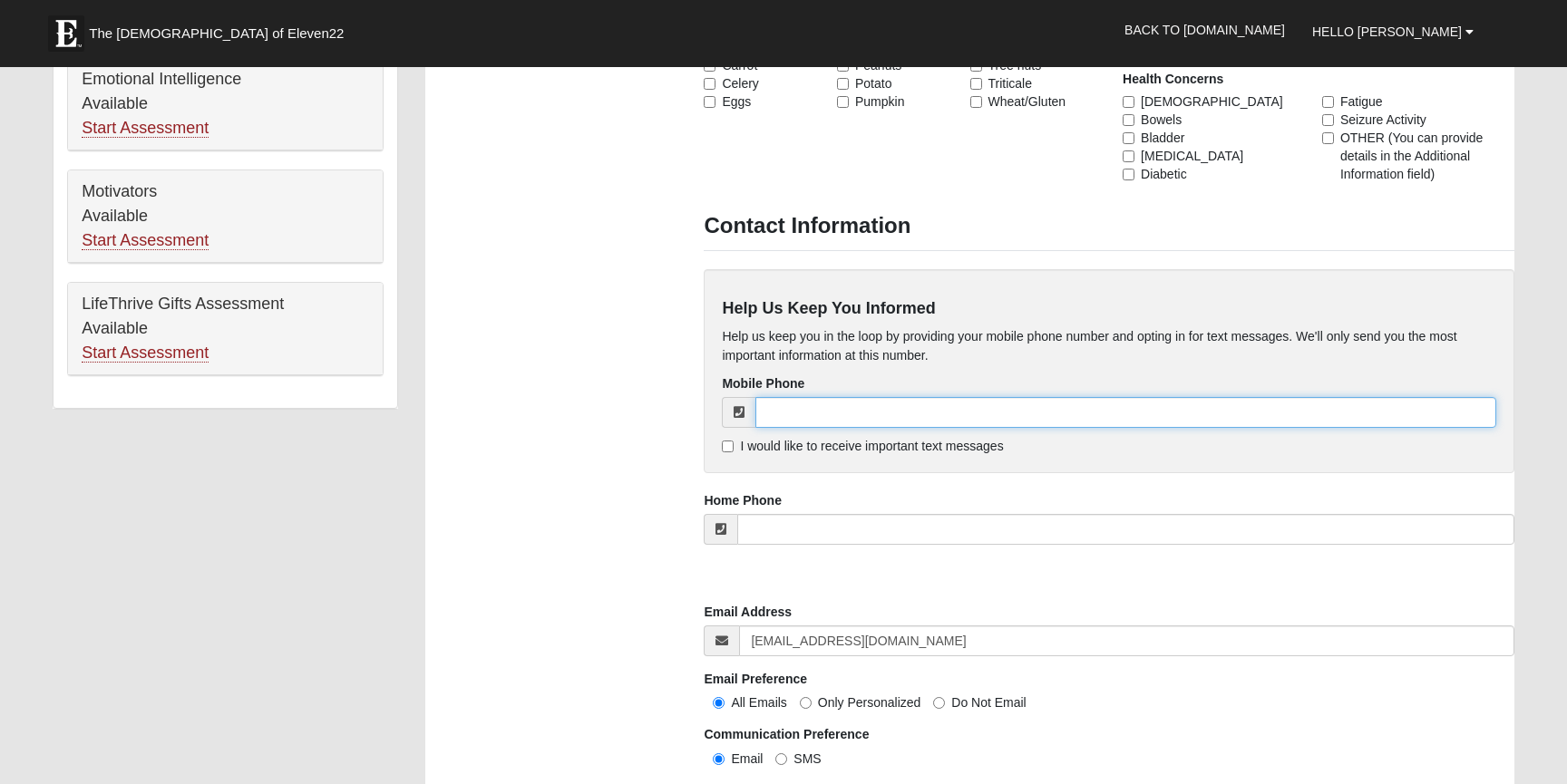
click at [802, 403] on input "tel" at bounding box center [1125, 413] width 740 height 31
type input "[PHONE_NUMBER]"
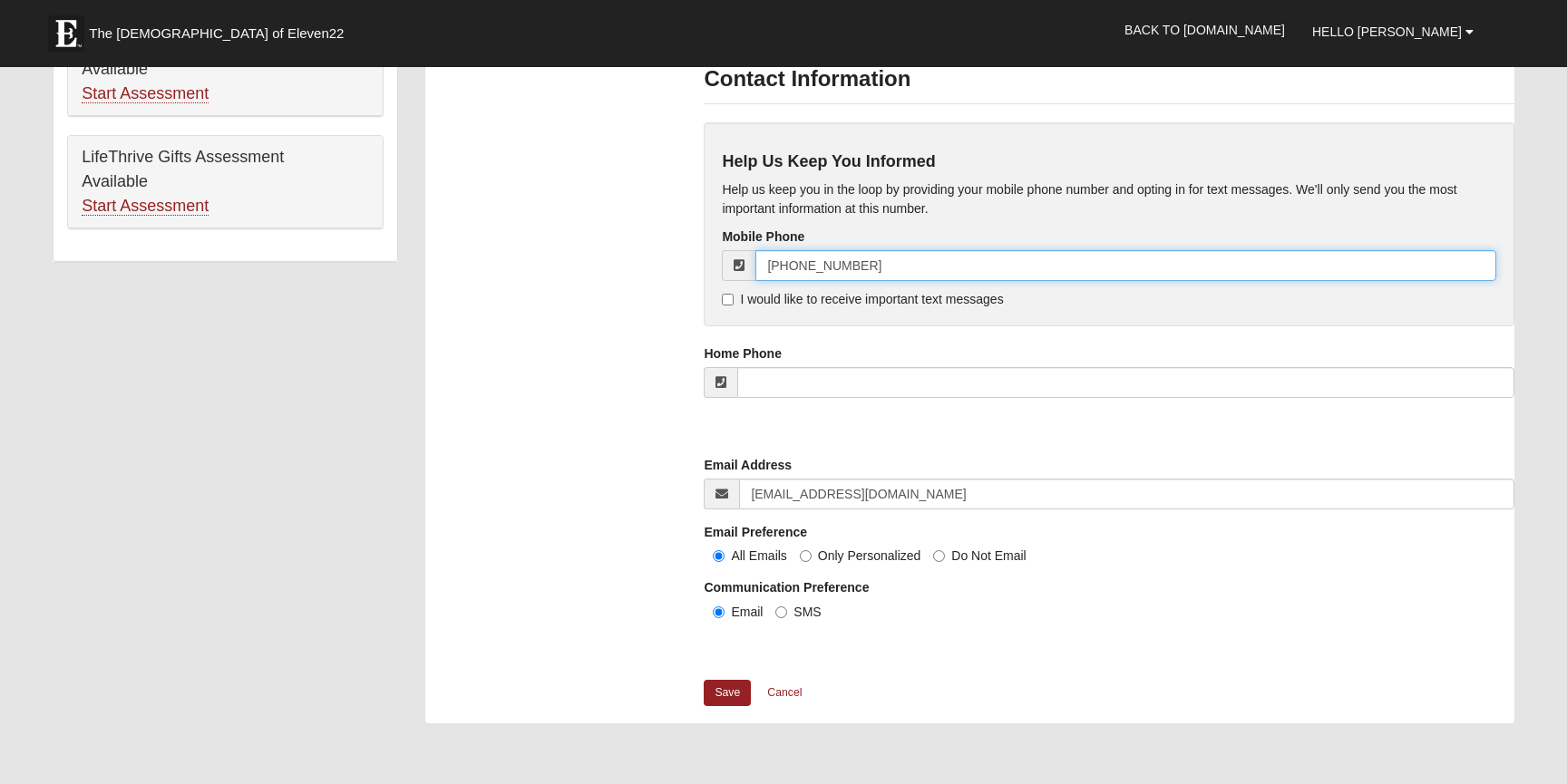
scroll to position [1257, 0]
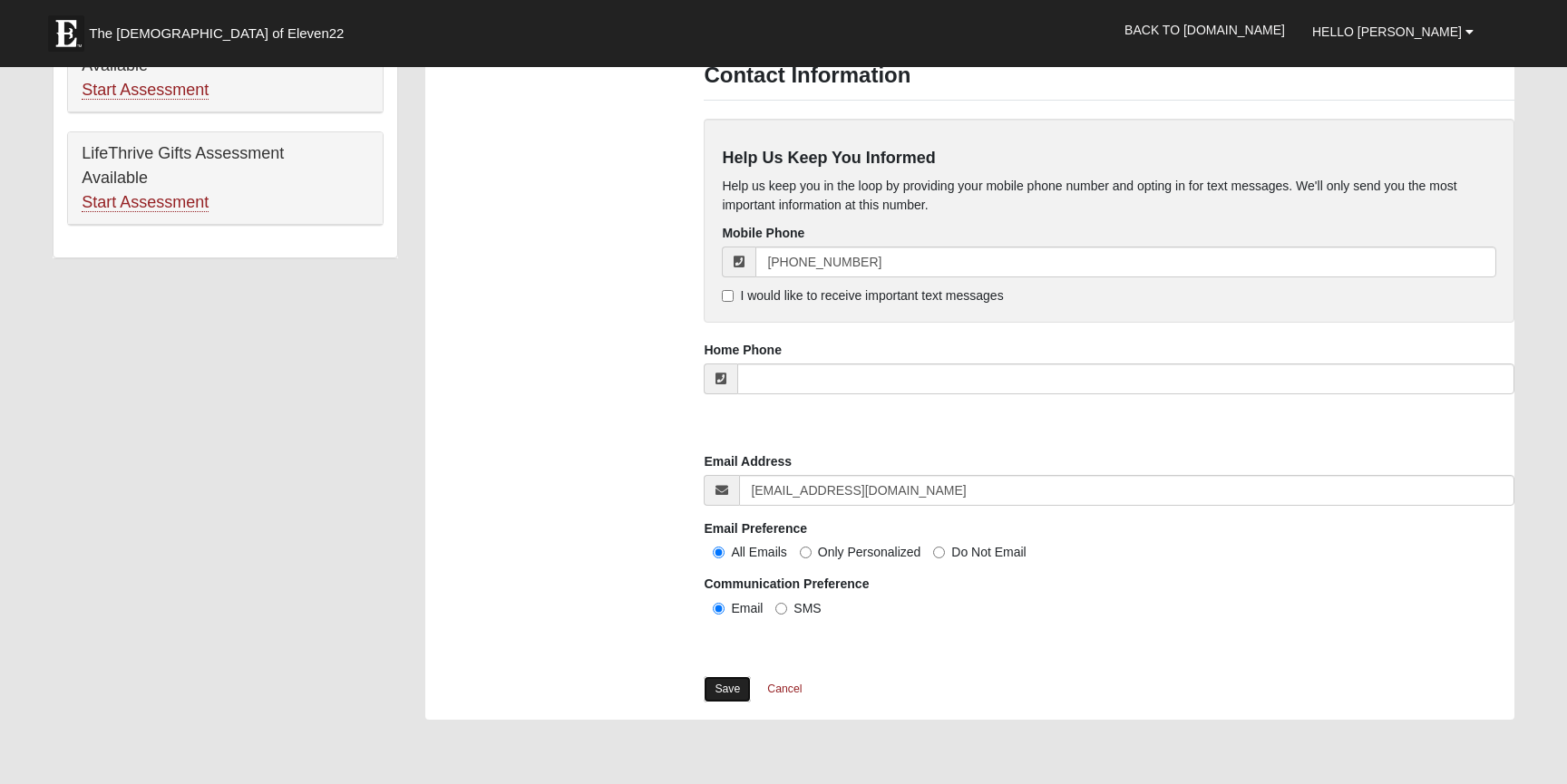
click at [724, 687] on link "Save" at bounding box center [727, 689] width 48 height 26
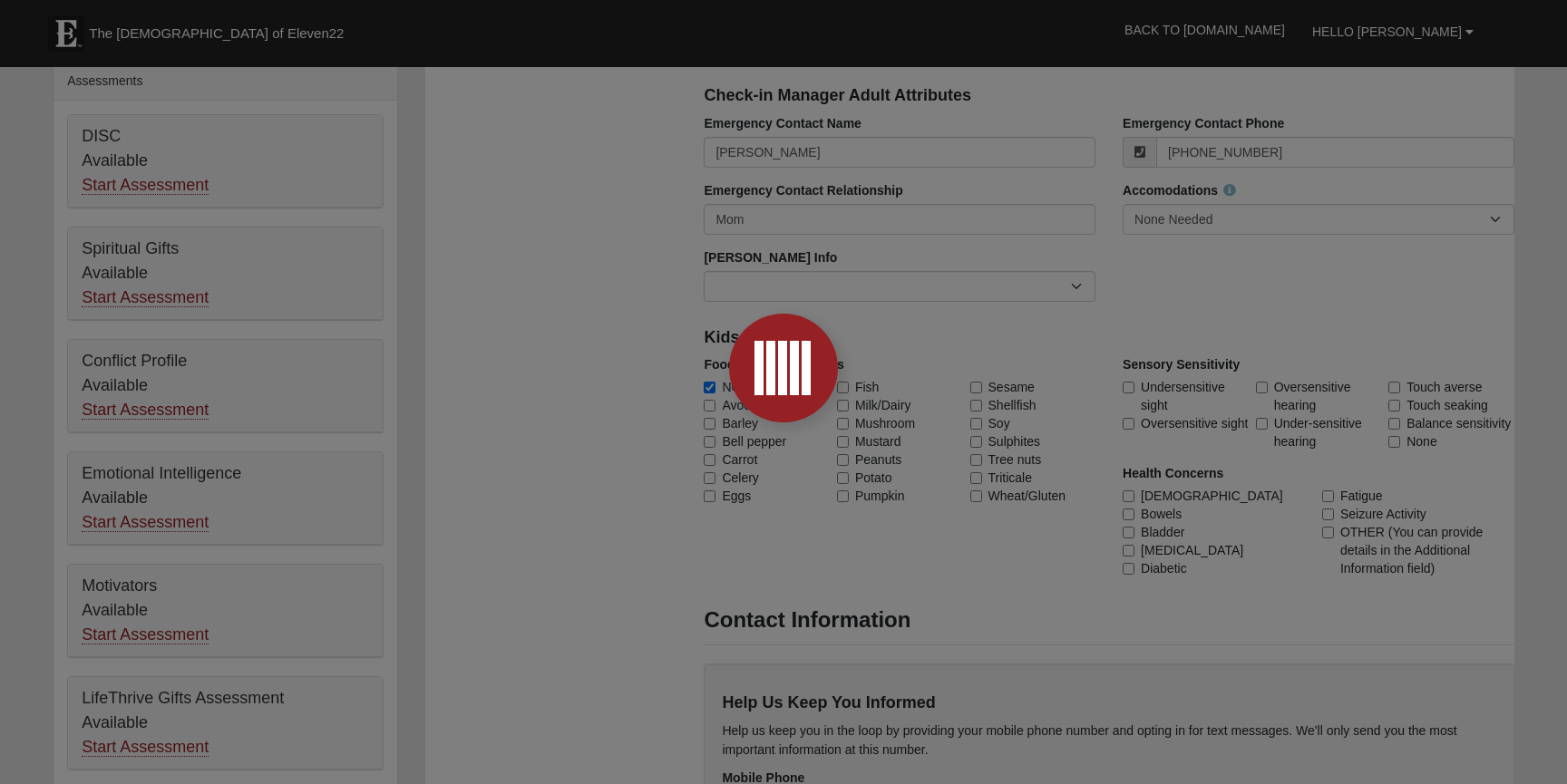
scroll to position [711, 0]
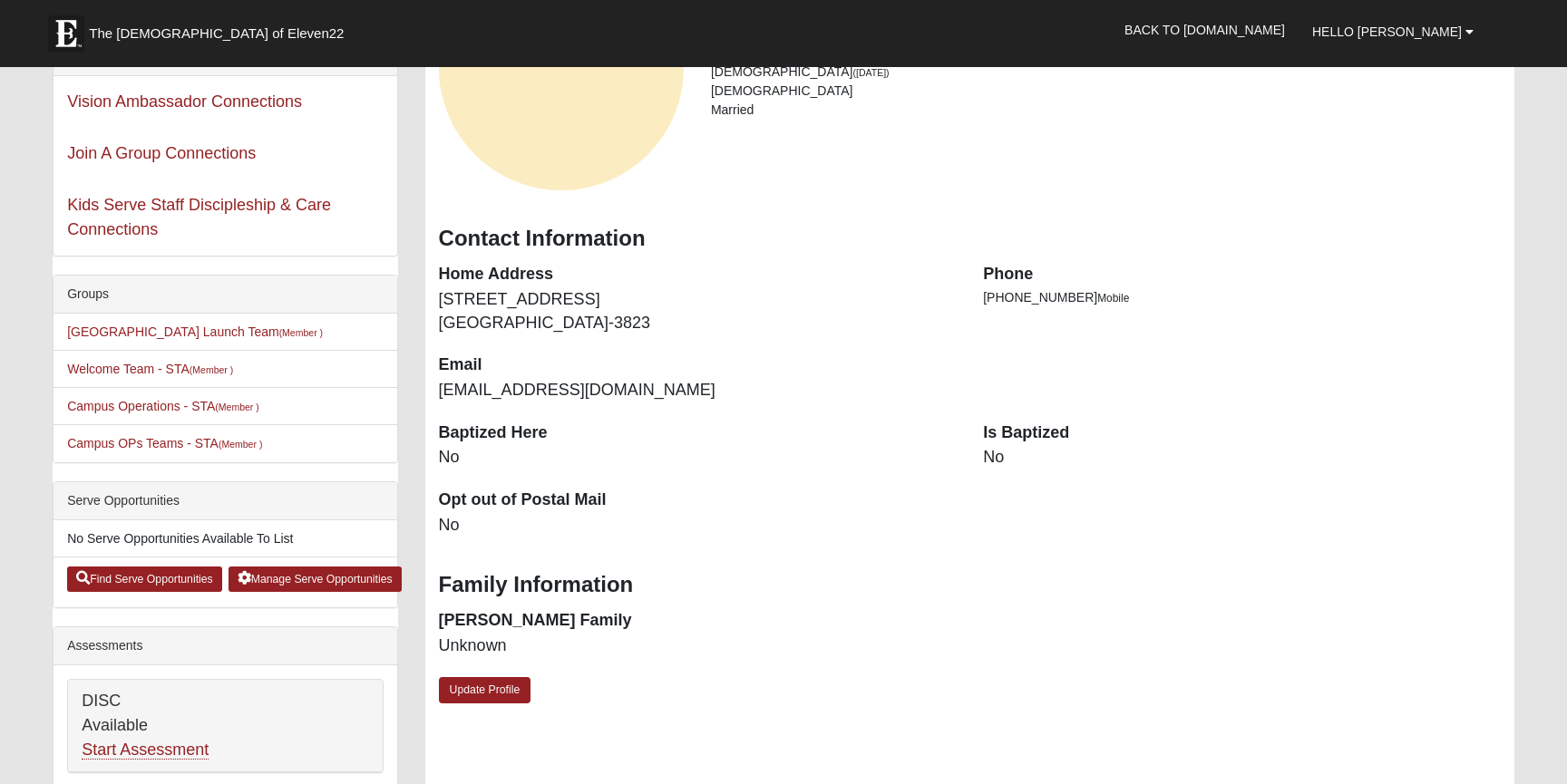
scroll to position [159, 0]
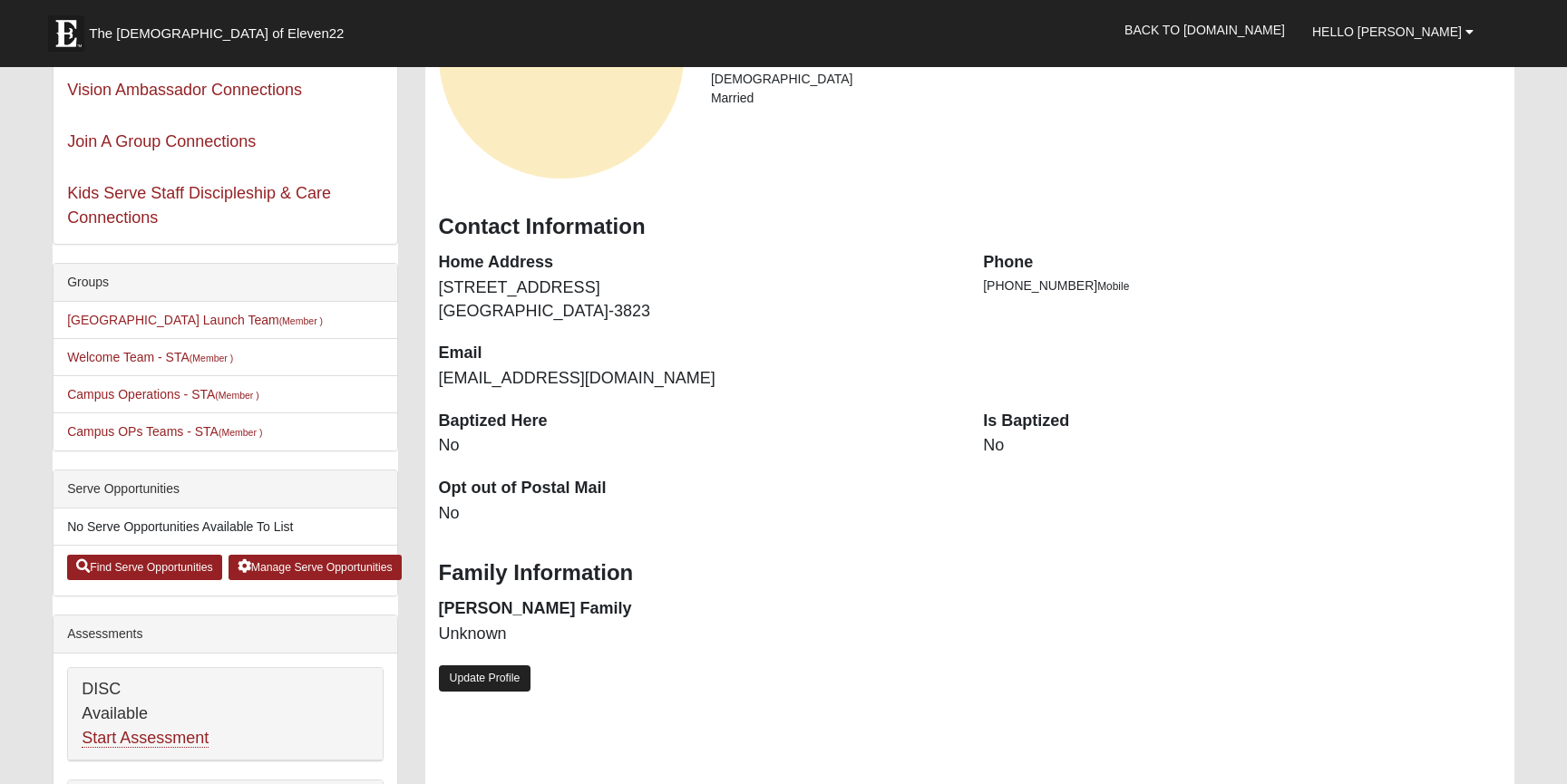
click at [482, 671] on link "Update Profile" at bounding box center [484, 678] width 92 height 26
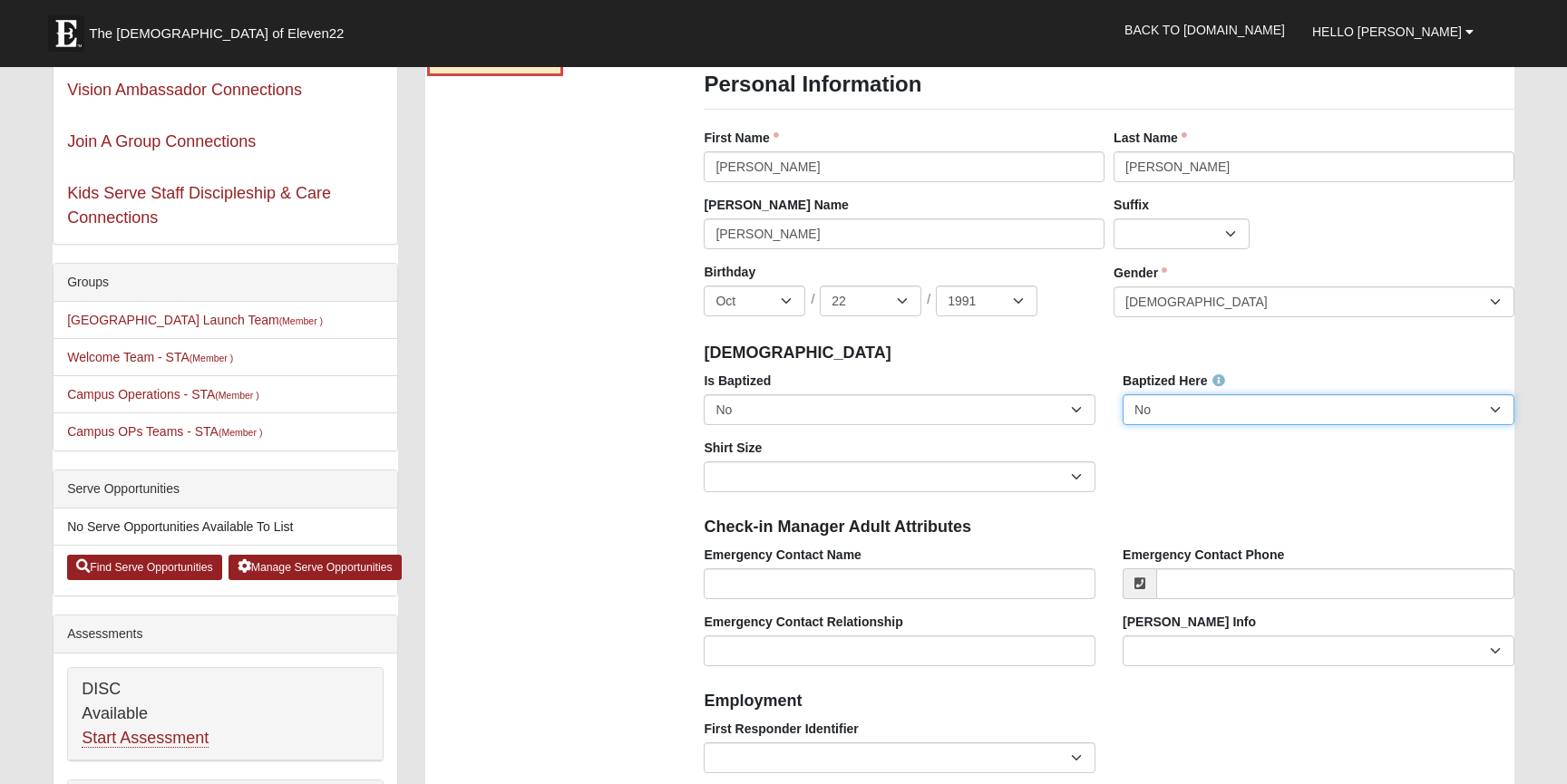
click at [1194, 407] on select "No Yes" at bounding box center [1318, 410] width 392 height 31
click at [973, 391] on div "Is Baptized No Yes" at bounding box center [899, 397] width 392 height 53
click at [952, 421] on select "No Yes" at bounding box center [899, 410] width 392 height 31
select select "True"
click at [704, 394] on select "No Yes" at bounding box center [899, 410] width 392 height 31
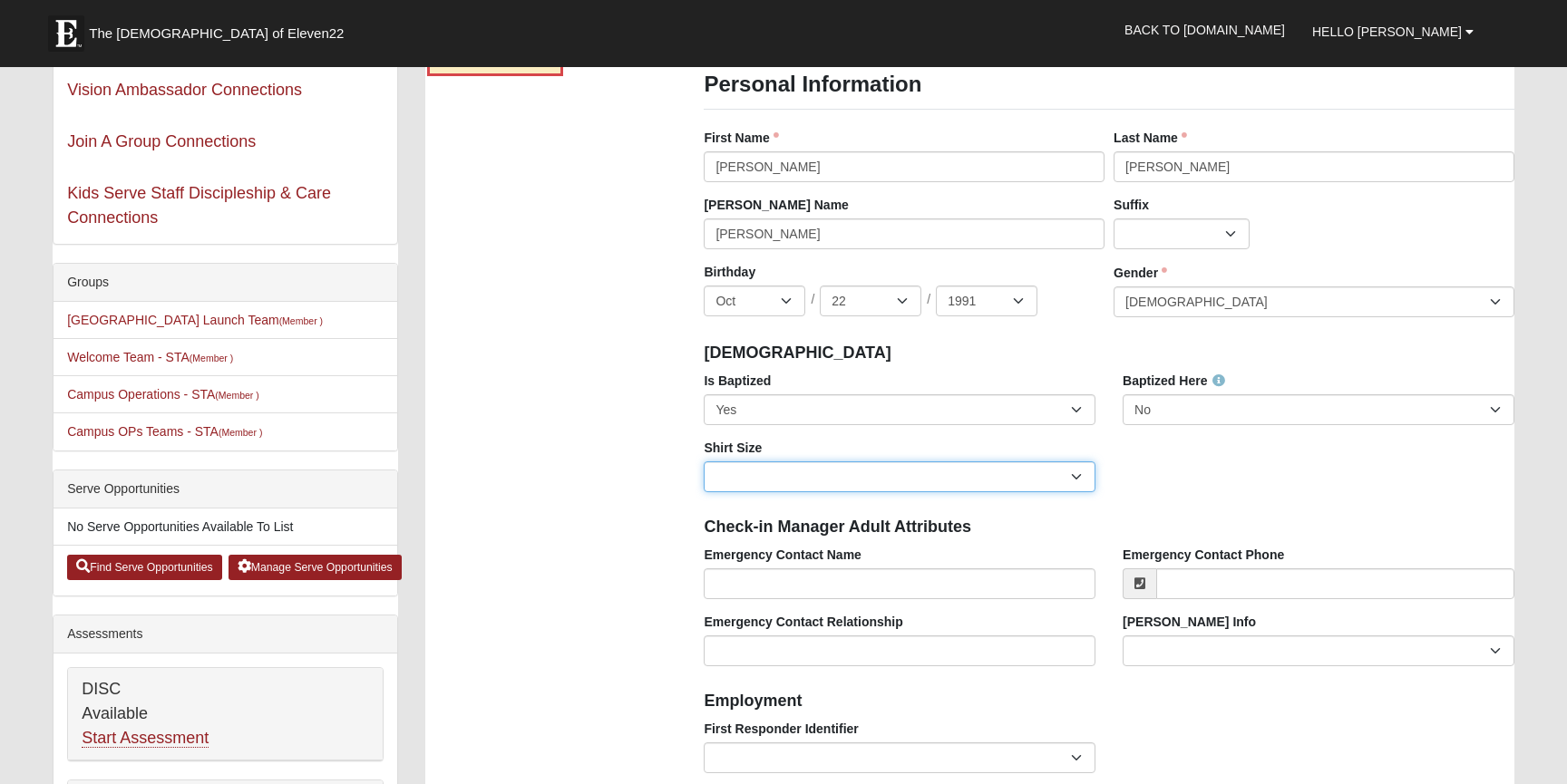
click at [907, 468] on select "Adult Small Adult Medium Adult Large Adult XL Adult XXL Adult 3XL Adult 4XL You…" at bounding box center [899, 477] width 392 height 31
select select "Adult Small"
click at [704, 461] on select "Adult Small Adult Medium Adult Large Adult XL Adult XXL Adult 3XL Adult 4XL You…" at bounding box center [899, 477] width 392 height 31
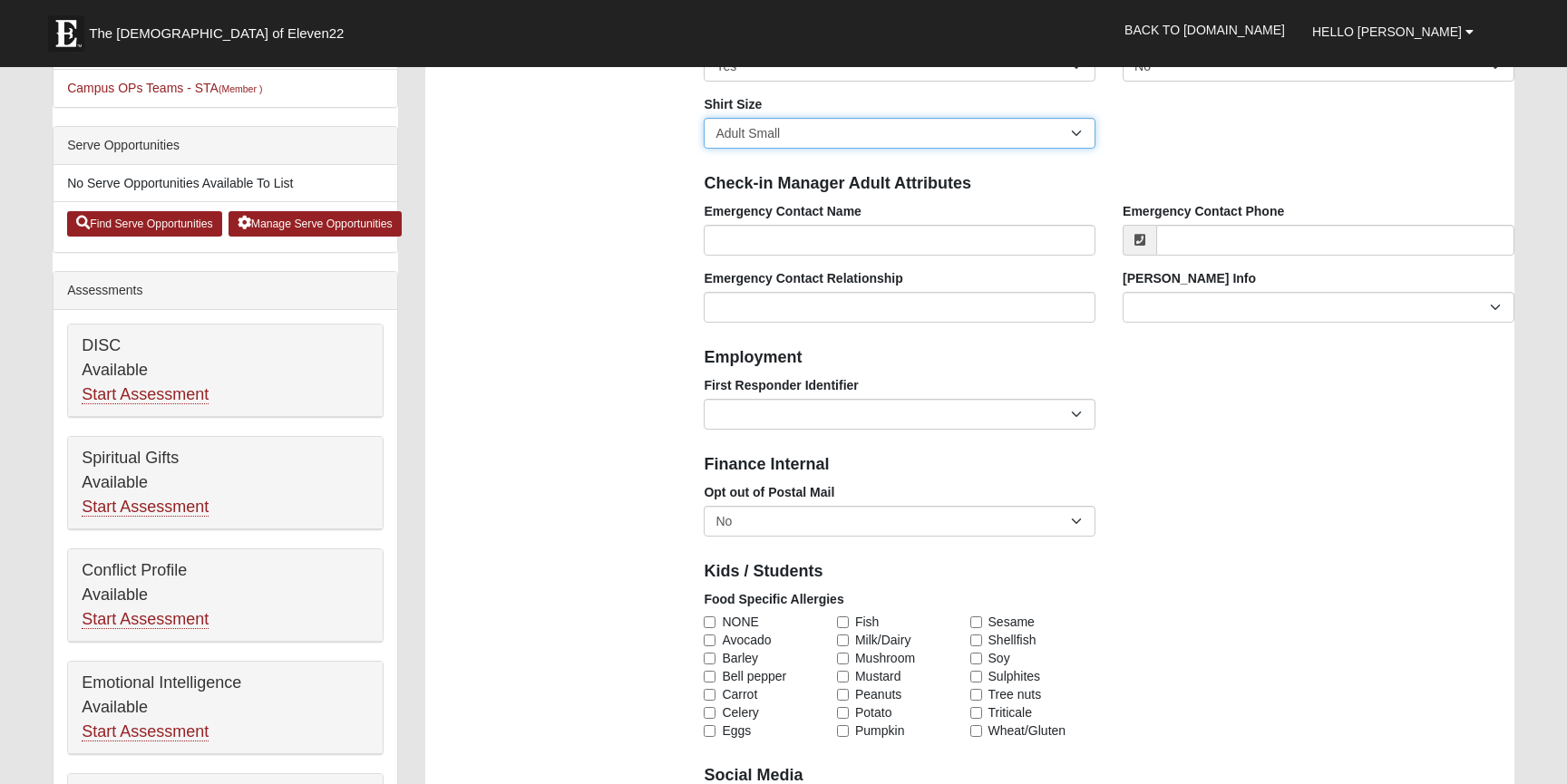
scroll to position [505, 0]
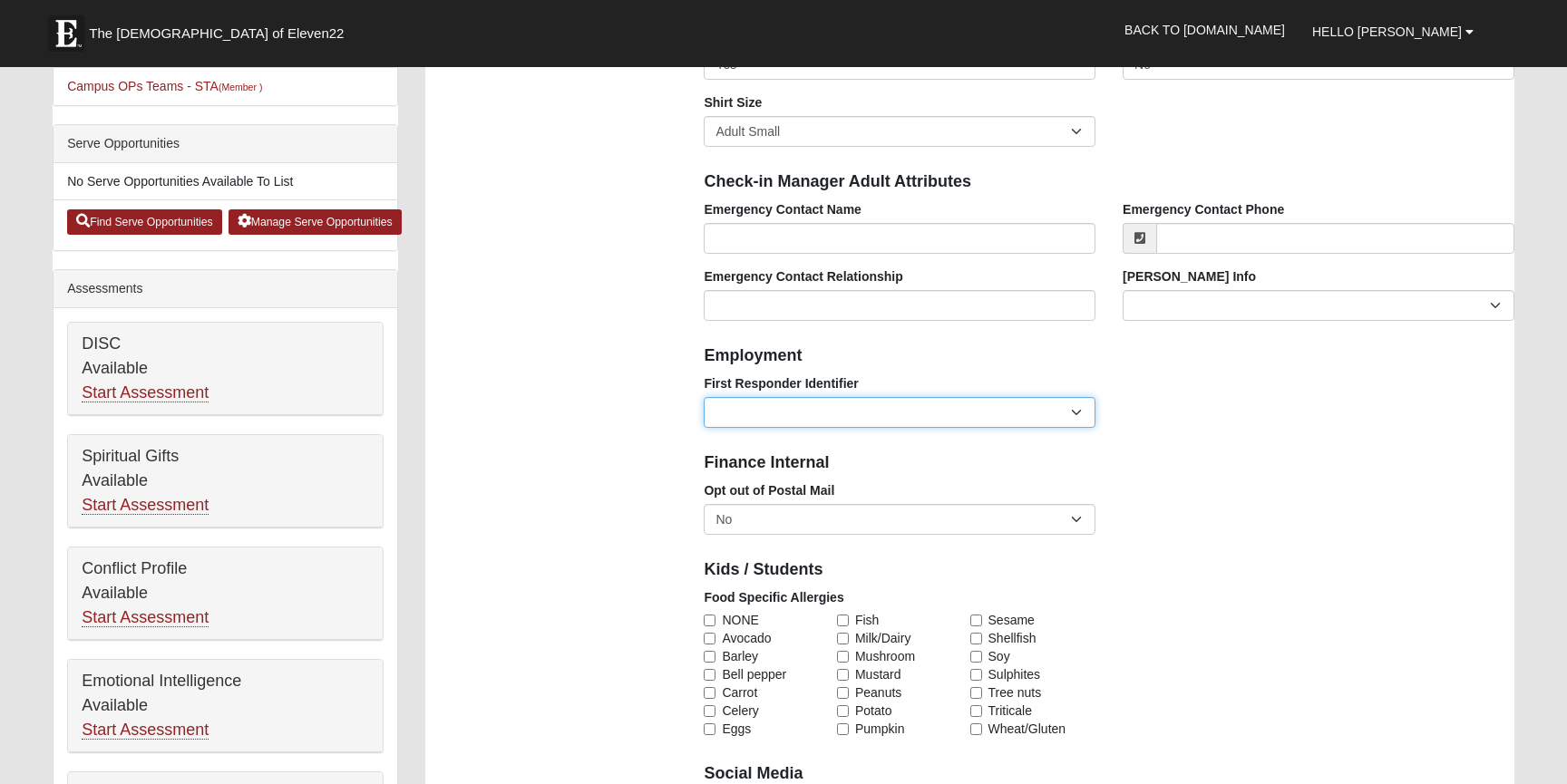
click at [780, 423] on select "EMT | Paramedic | Medical Firefighter | Fire Department Police Officer | Sherif…" at bounding box center [899, 413] width 392 height 31
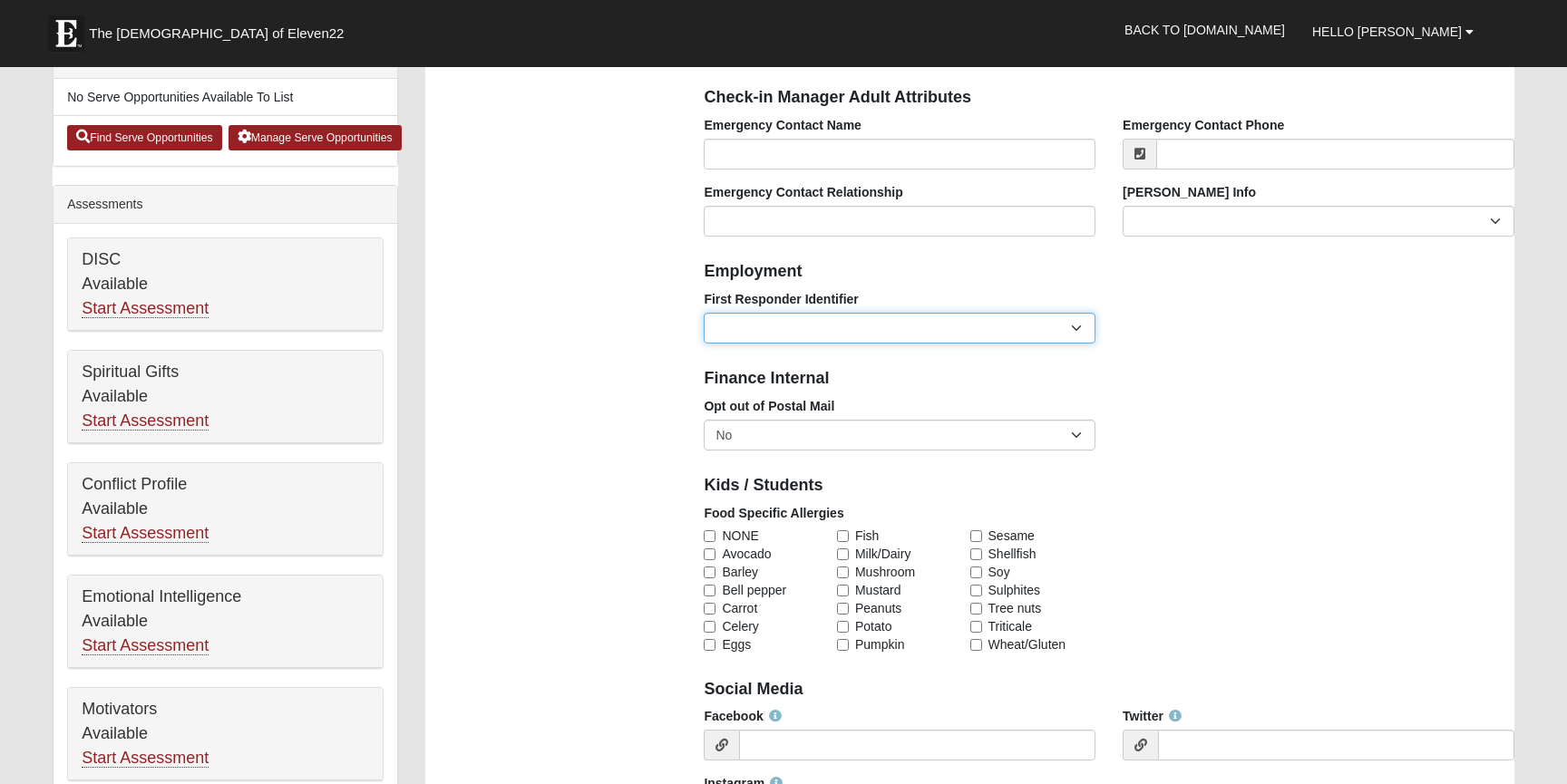
scroll to position [609, 0]
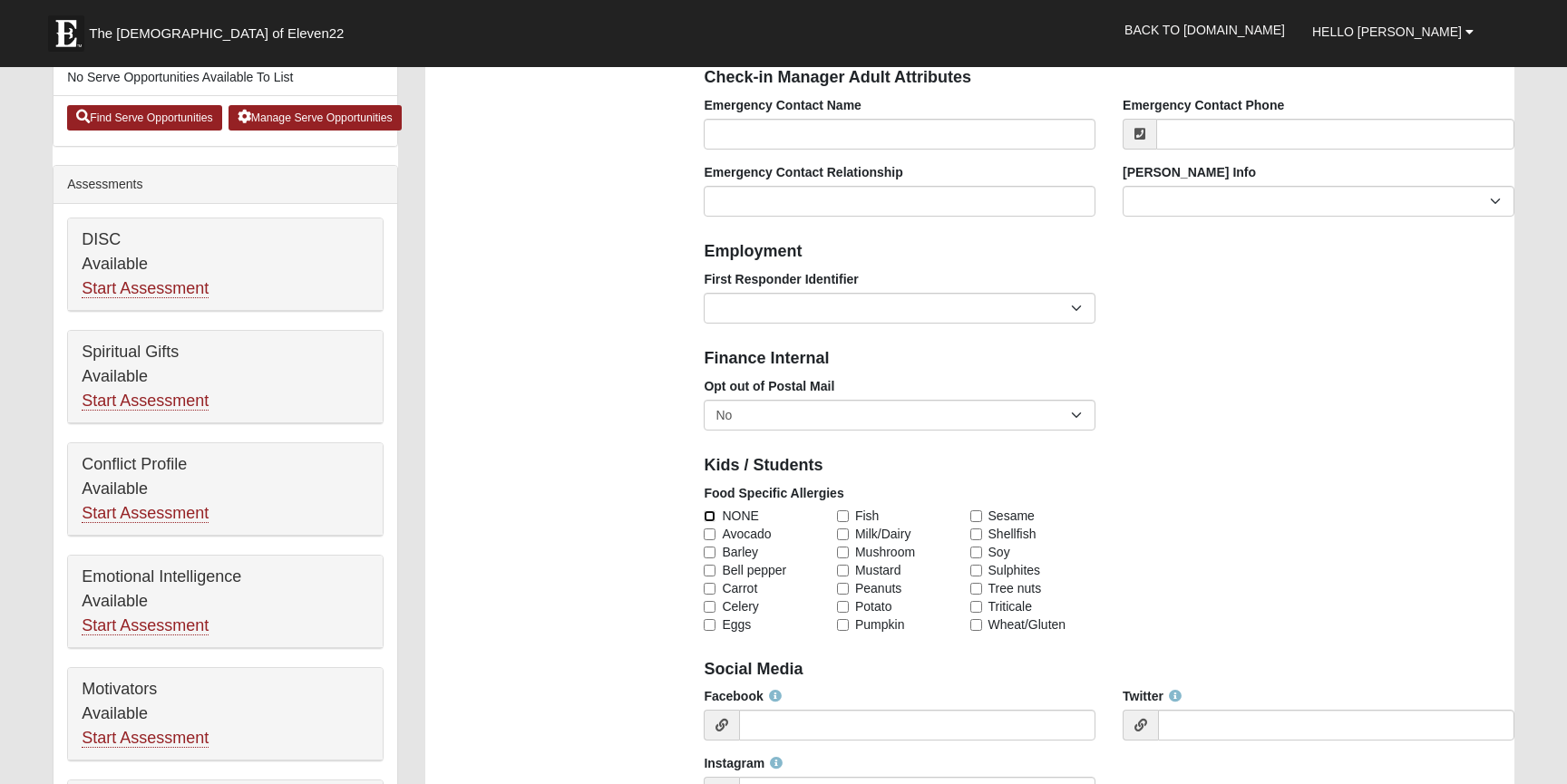
click at [709, 517] on input "NONE" at bounding box center [710, 516] width 12 height 12
checkbox input "true"
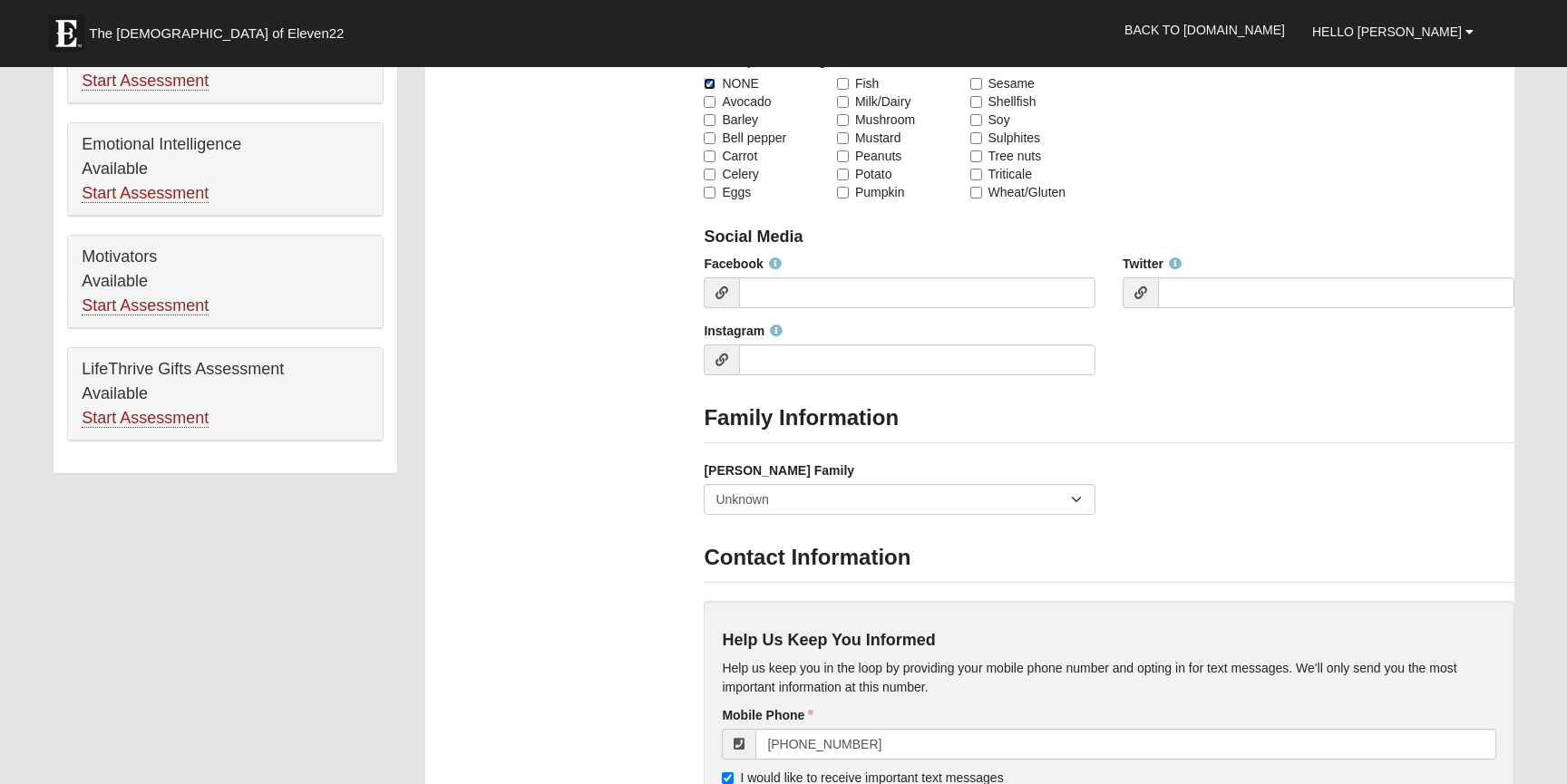
scroll to position [1064, 0]
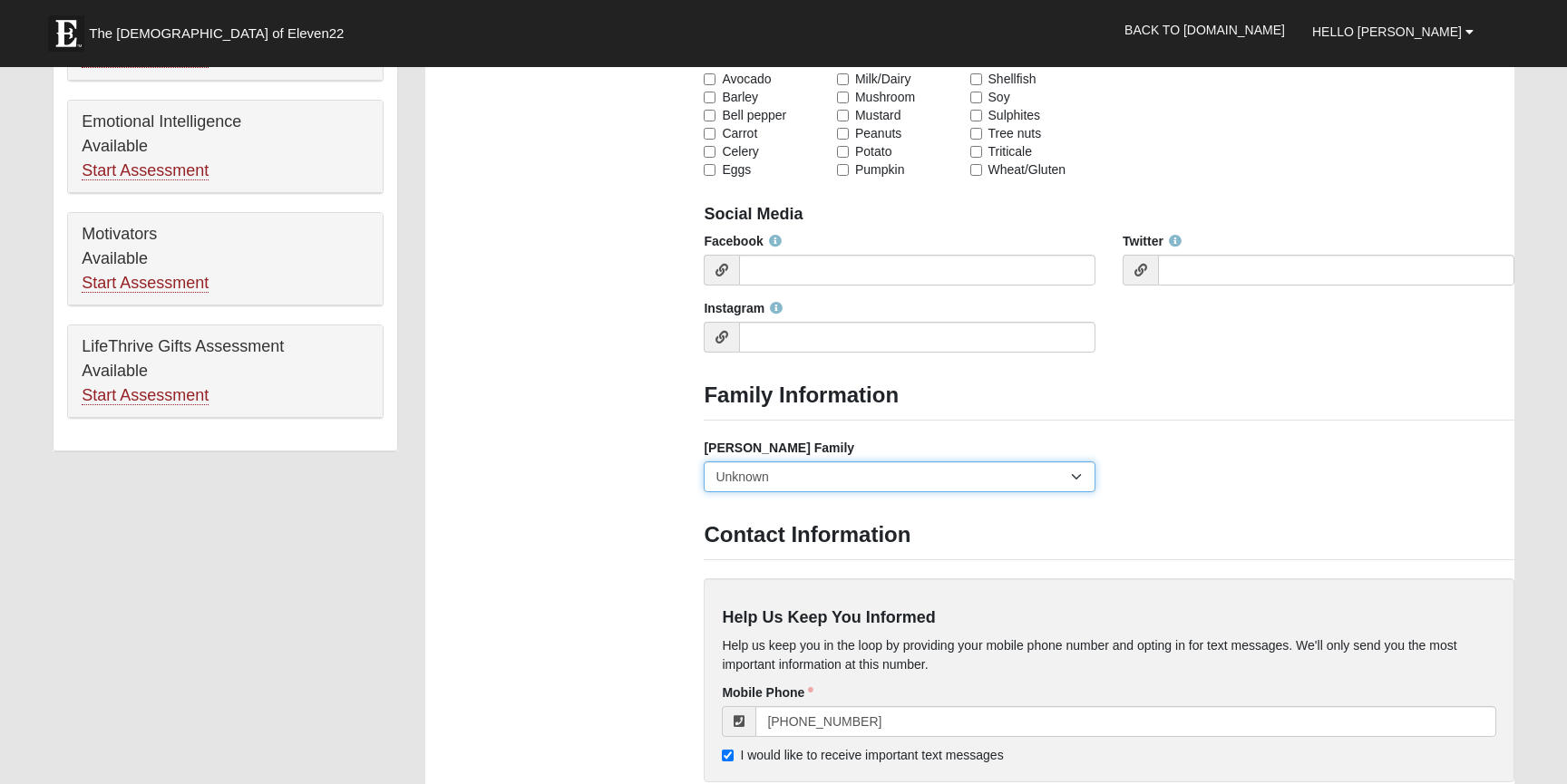
click at [853, 479] on select "Yes, we are a current foster family No, we are a former foster family No, we ha…" at bounding box center [899, 477] width 392 height 31
select select "2891"
click at [704, 461] on select "Yes, we are a current foster family No, we are a former foster family No, we ha…" at bounding box center [899, 477] width 392 height 31
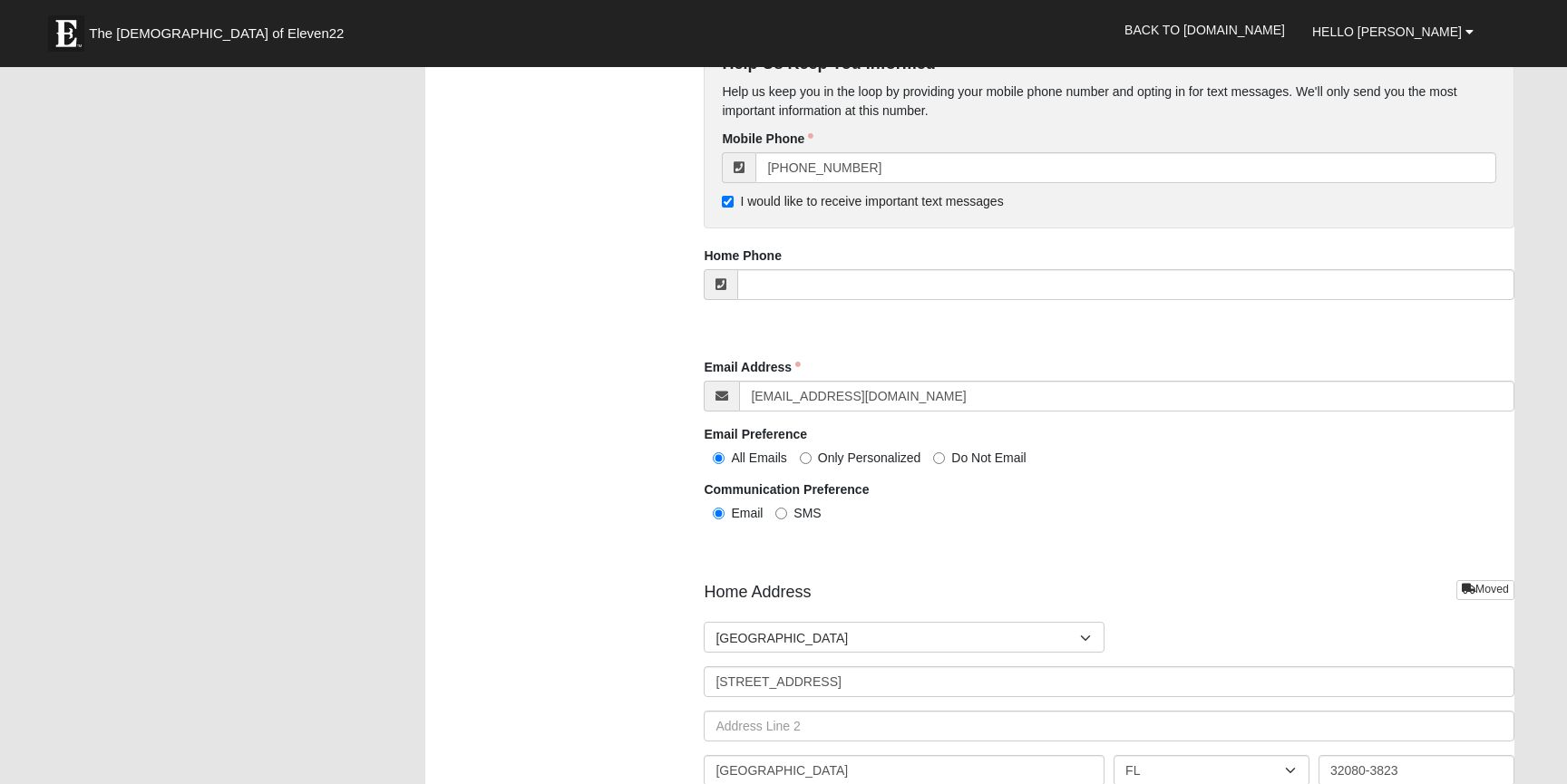
scroll to position [1759, 0]
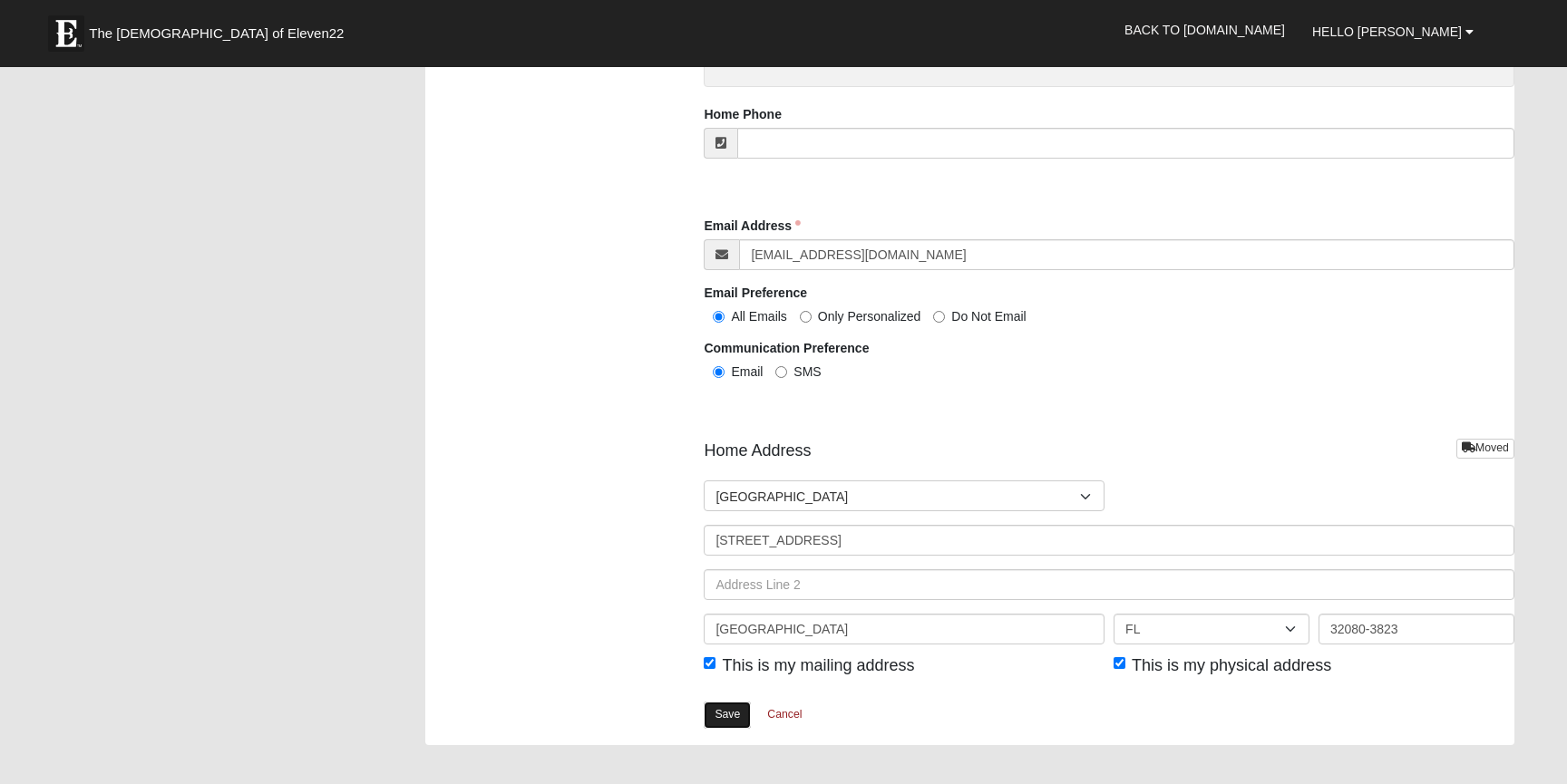
click at [730, 708] on link "Save" at bounding box center [727, 714] width 48 height 26
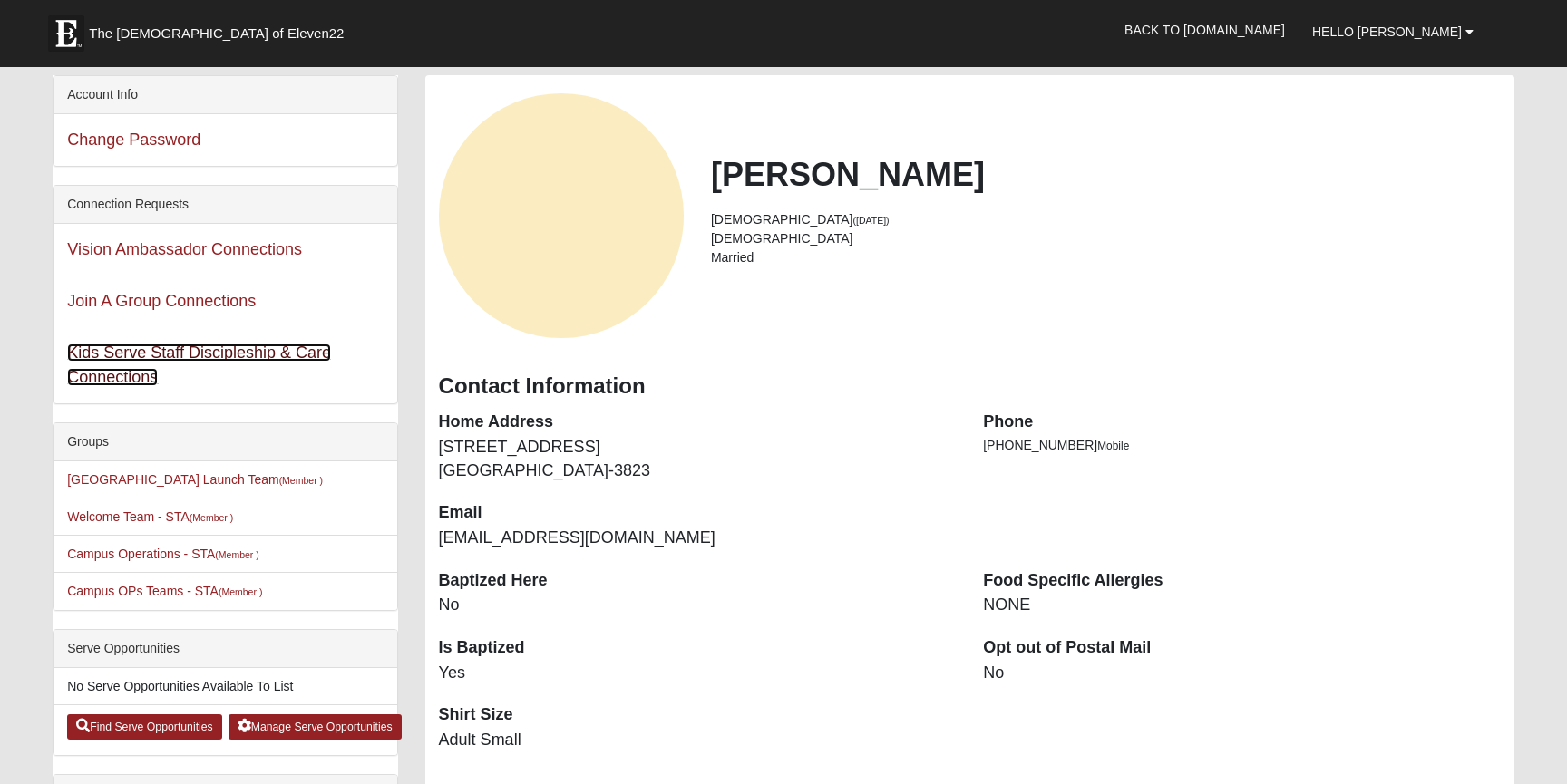
click at [205, 360] on link "Kids Serve Staff Discipleship & Care Connections" at bounding box center [198, 365] width 263 height 43
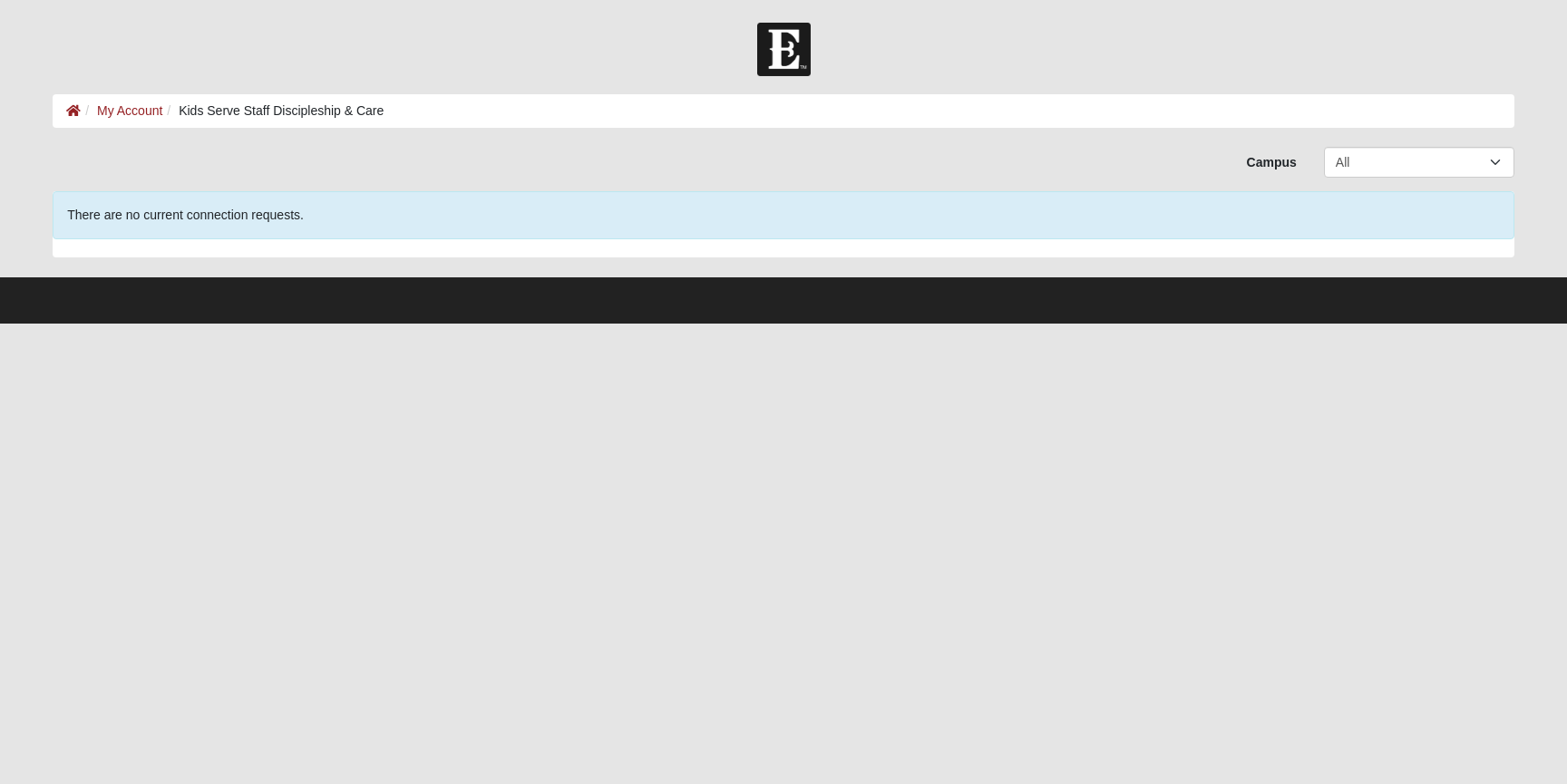
click at [140, 99] on ol "My Account Kids Serve Staff Discipleship & Care" at bounding box center [784, 111] width 1462 height 34
click at [129, 107] on link "My Account" at bounding box center [129, 110] width 65 height 15
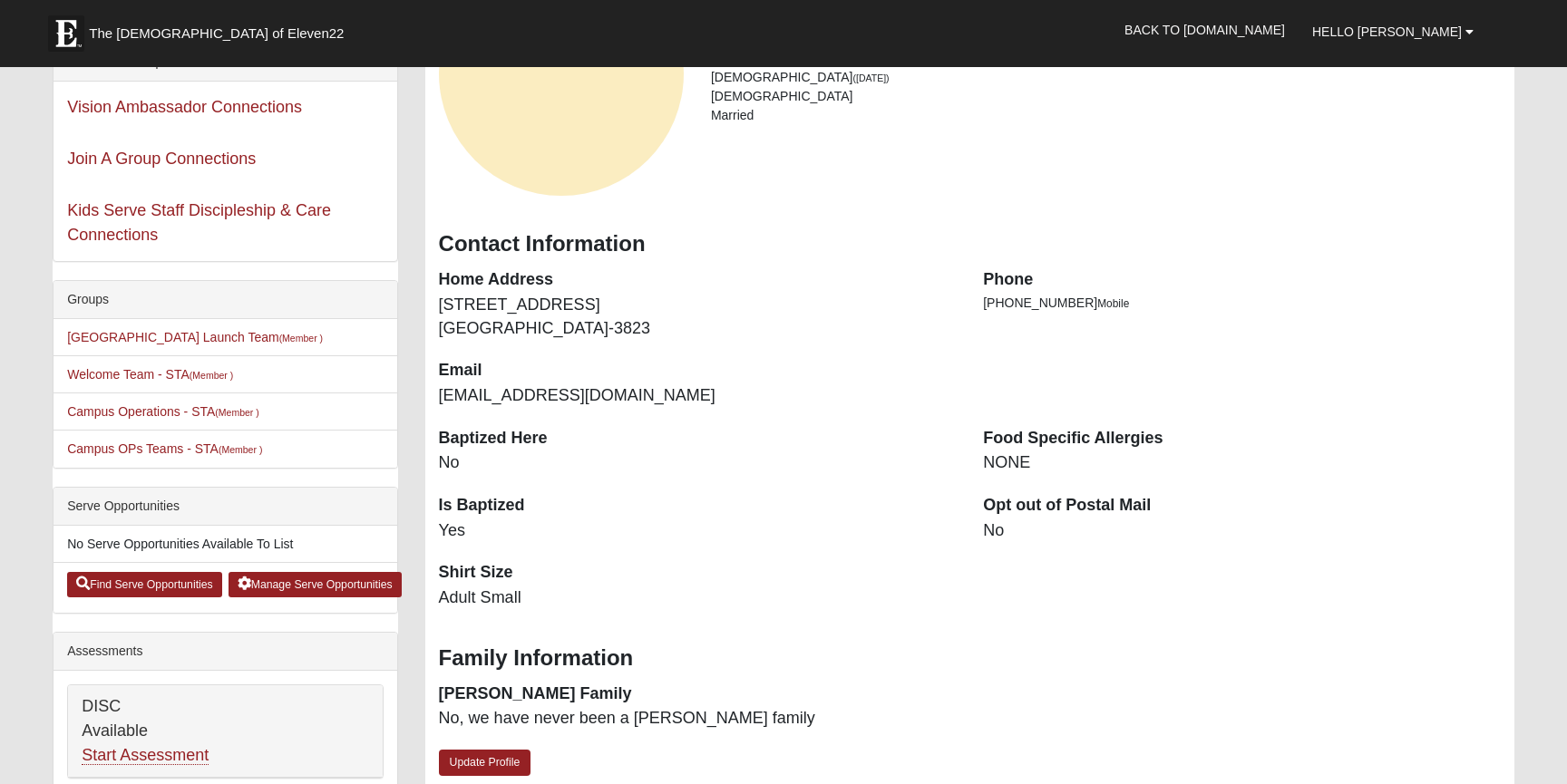
scroll to position [165, 0]
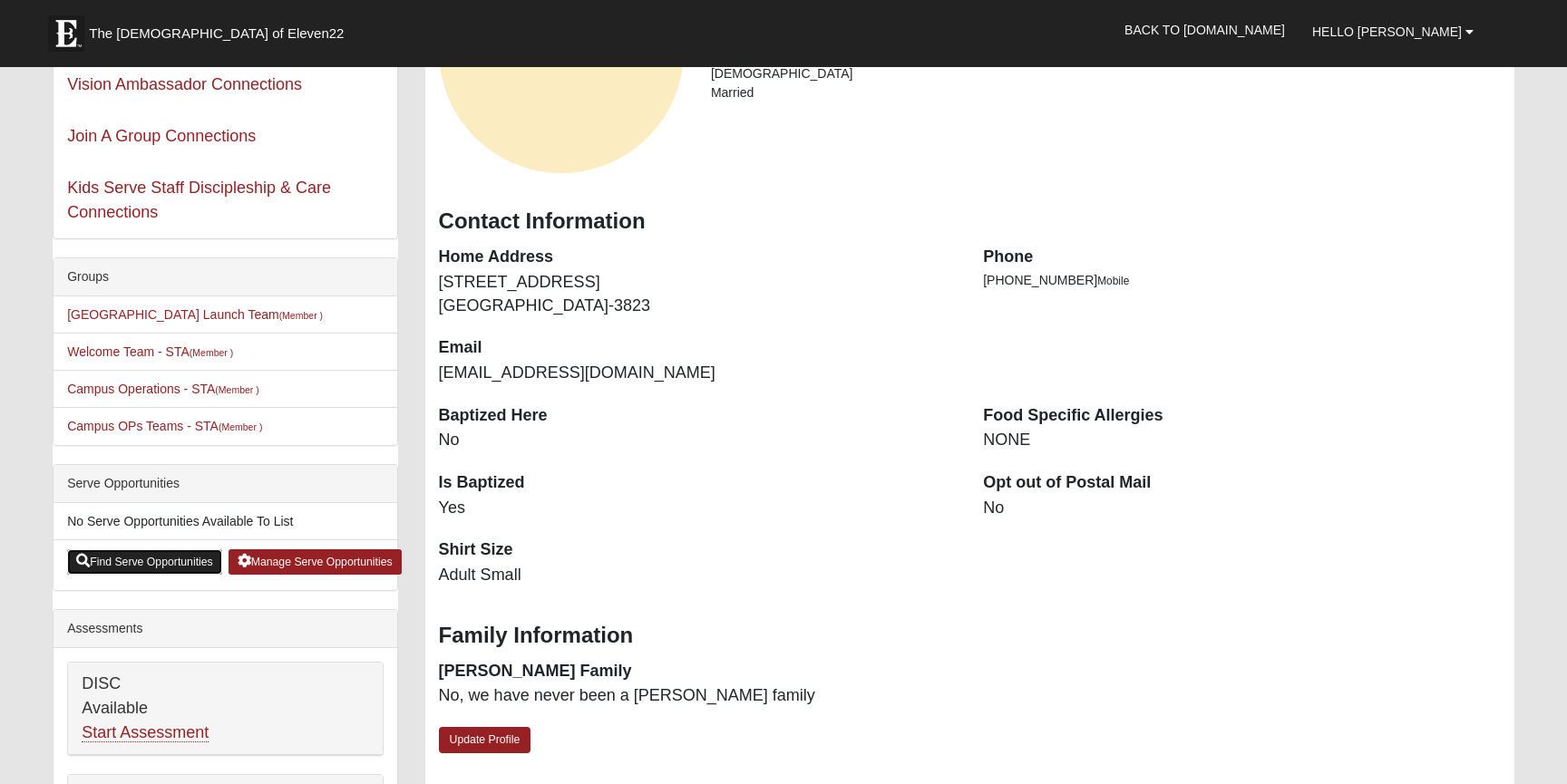
click at [168, 560] on link "Find Serve Opportunities" at bounding box center [145, 562] width 156 height 25
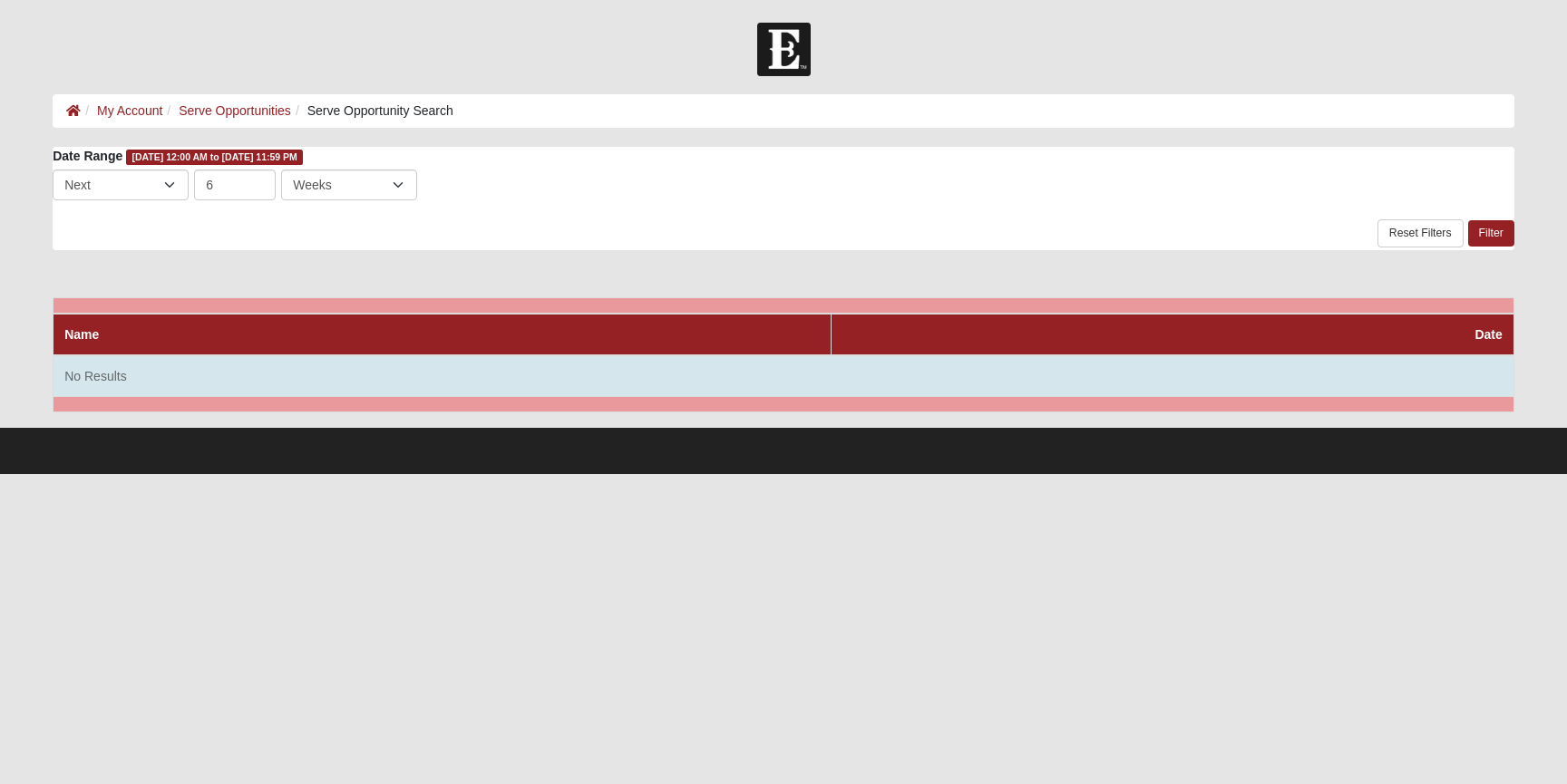
click at [287, 366] on td "No Results" at bounding box center [784, 376] width 1461 height 42
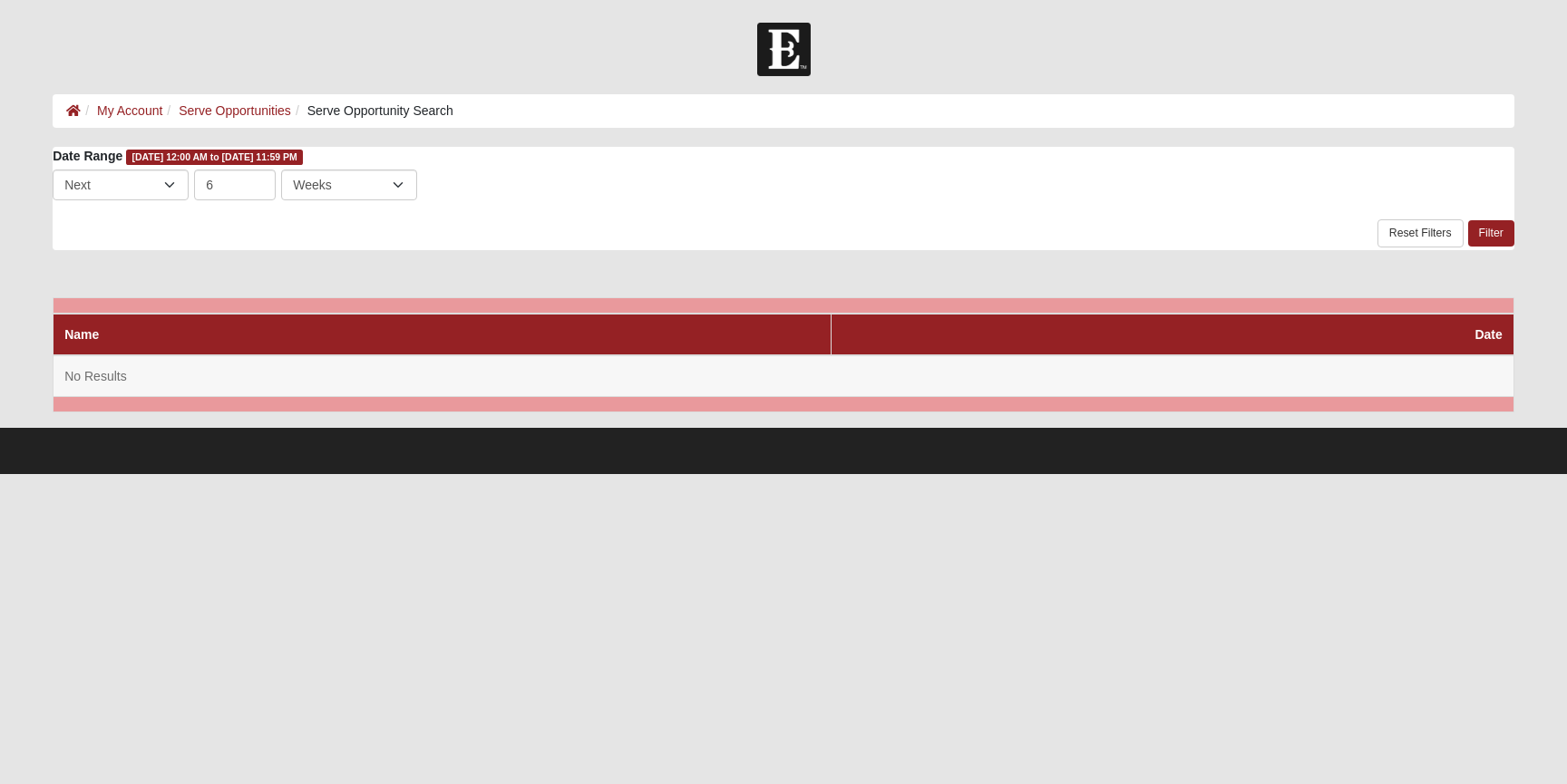
click at [130, 101] on li "My Account" at bounding box center [122, 111] width 82 height 19
click at [131, 108] on link "My Account" at bounding box center [129, 110] width 65 height 15
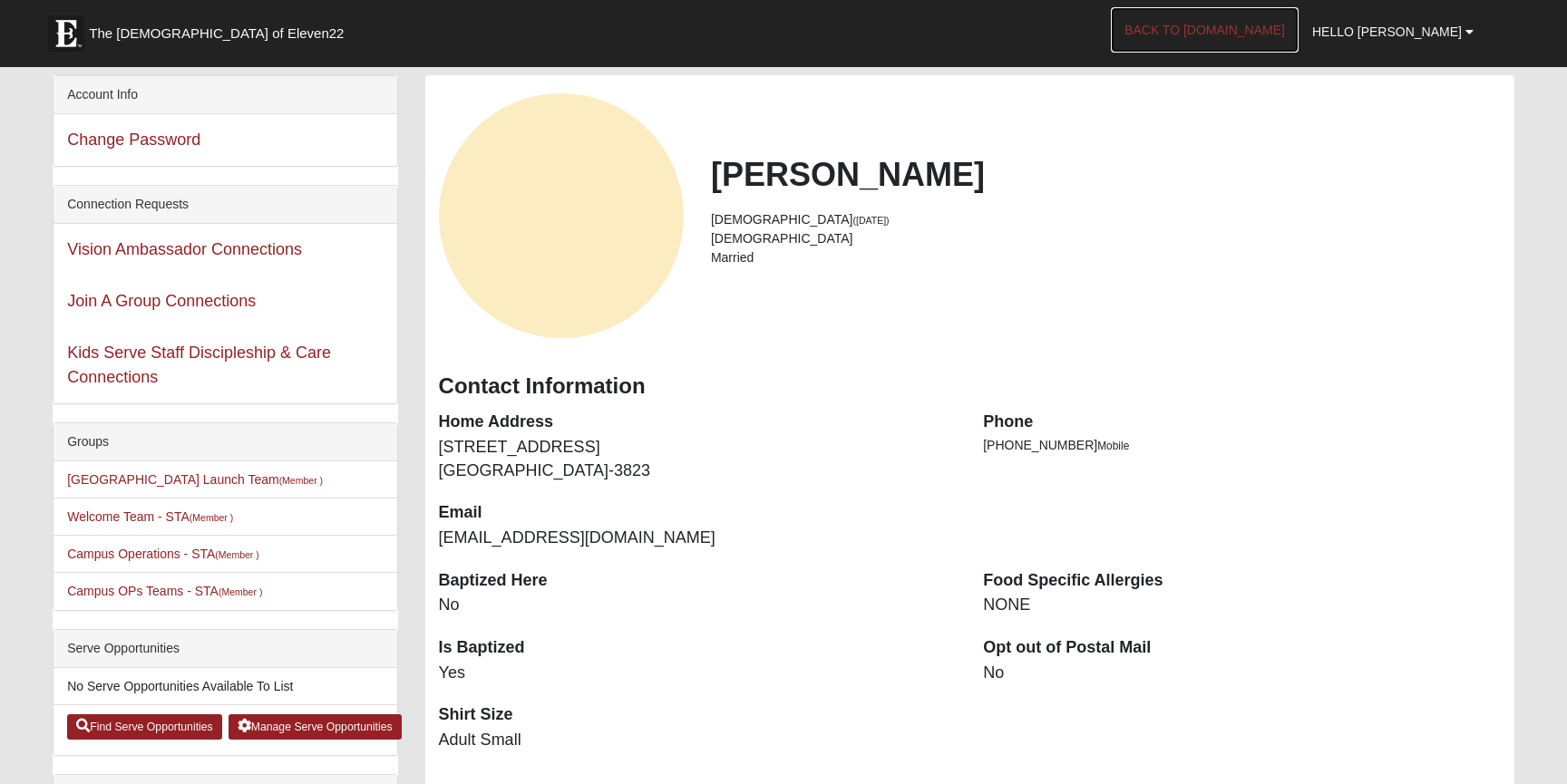
click at [1291, 34] on link "Back to [DOMAIN_NAME]" at bounding box center [1204, 29] width 188 height 46
